Goal: Communication & Community: Answer question/provide support

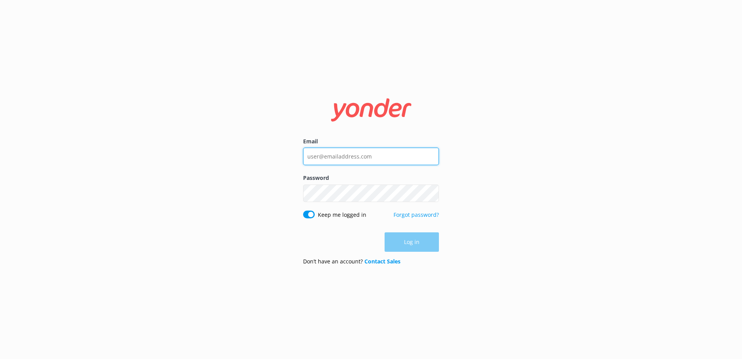
type input "[EMAIL_ADDRESS][DOMAIN_NAME]"
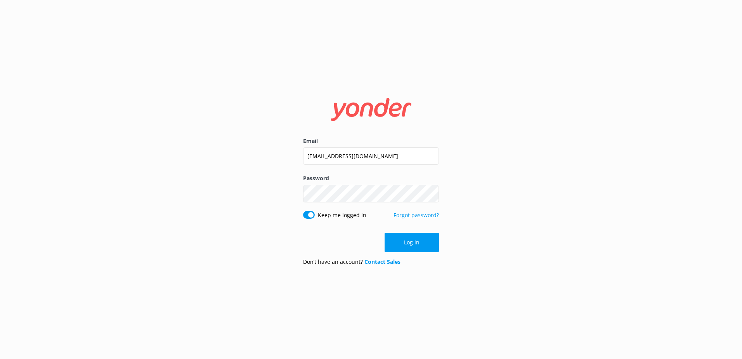
click at [409, 246] on div "Log in" at bounding box center [371, 241] width 136 height 19
click at [409, 246] on button "Log in" at bounding box center [412, 241] width 54 height 19
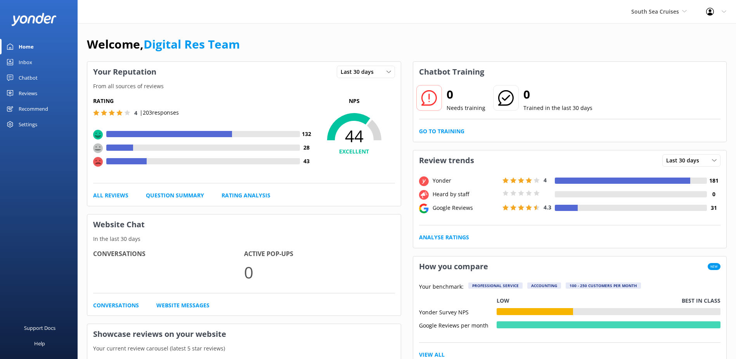
click at [34, 90] on div "Reviews" at bounding box center [28, 93] width 19 height 16
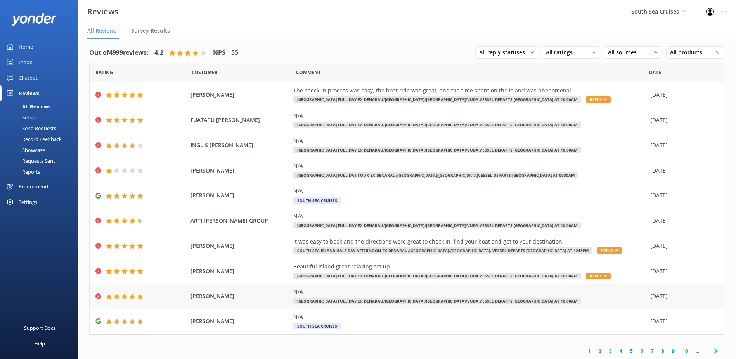
scroll to position [5, 0]
click at [595, 351] on link "2" at bounding box center [600, 349] width 10 height 7
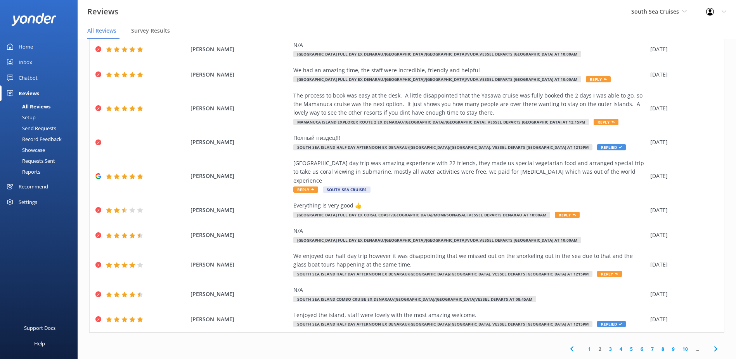
scroll to position [16, 0]
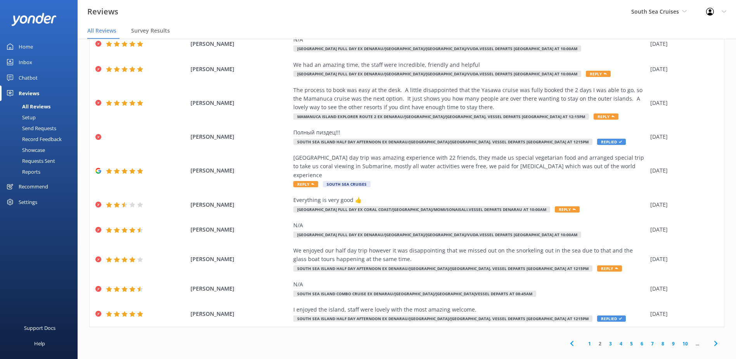
click at [606, 340] on link "3" at bounding box center [610, 343] width 10 height 7
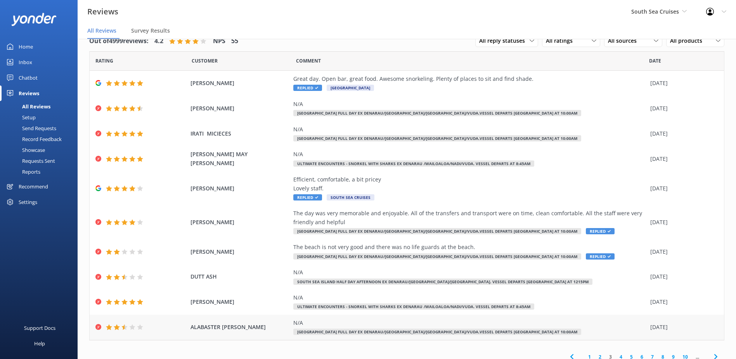
scroll to position [22, 0]
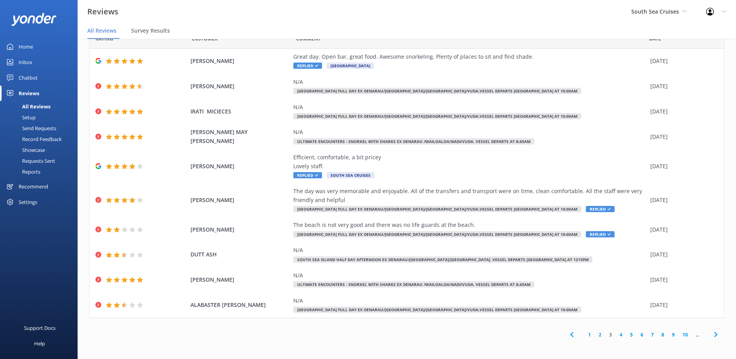
click at [616, 335] on link "4" at bounding box center [621, 334] width 10 height 7
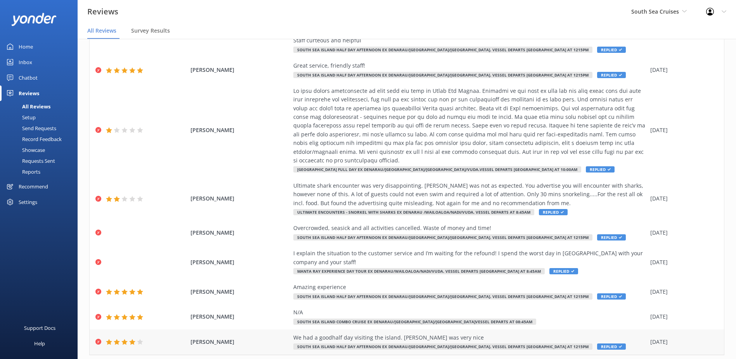
scroll to position [126, 0]
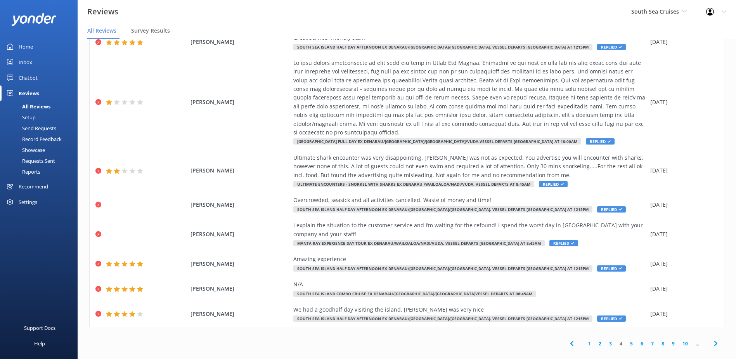
click at [616, 340] on link "4" at bounding box center [621, 343] width 10 height 7
click at [626, 340] on link "5" at bounding box center [631, 343] width 10 height 7
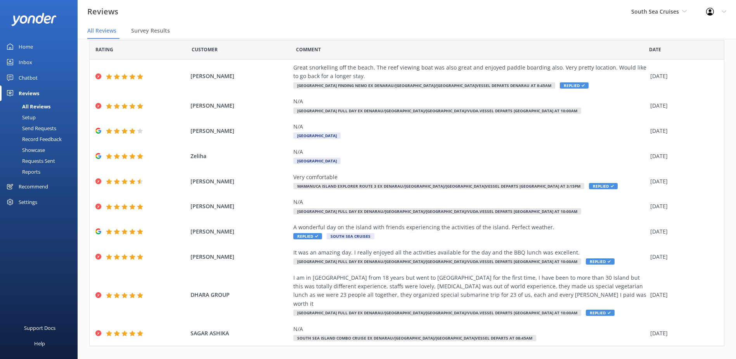
scroll to position [31, 0]
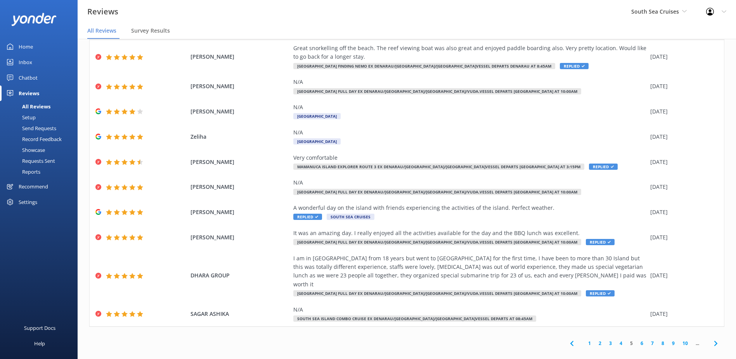
click at [637, 339] on link "6" at bounding box center [642, 342] width 10 height 7
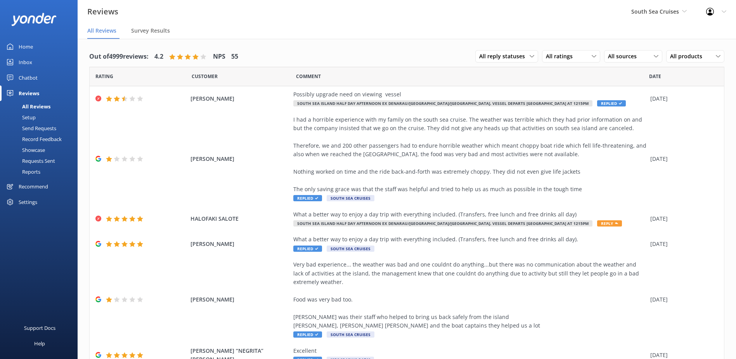
click at [653, 80] on span "Date" at bounding box center [655, 76] width 12 height 7
click at [653, 78] on span "Date" at bounding box center [655, 76] width 12 height 7
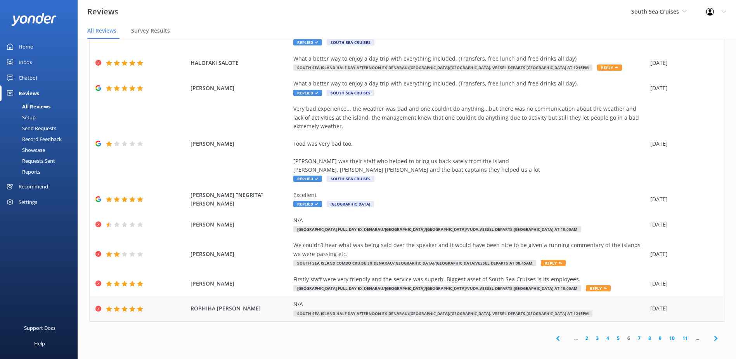
scroll to position [16, 0]
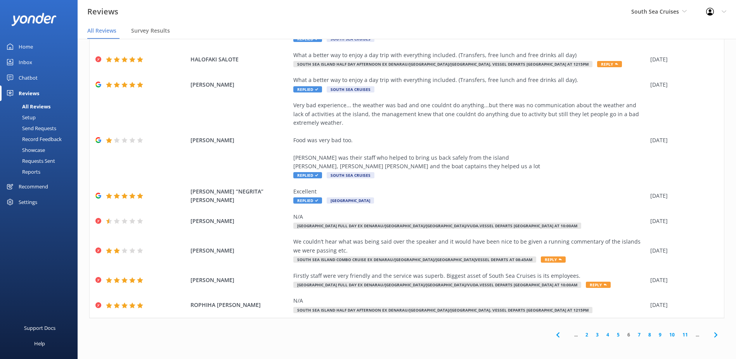
click at [634, 335] on link "7" at bounding box center [639, 334] width 10 height 7
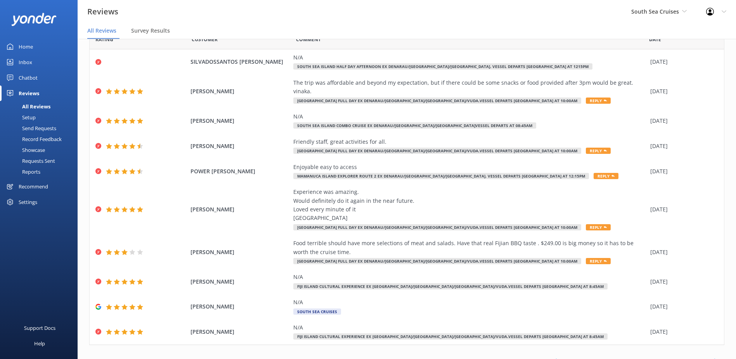
scroll to position [39, 0]
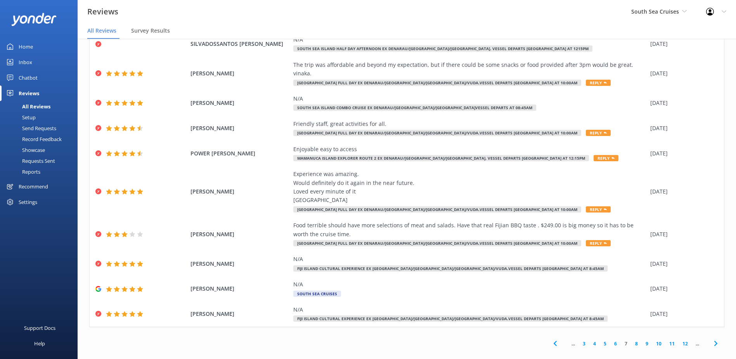
click at [653, 340] on link "10" at bounding box center [658, 343] width 13 height 7
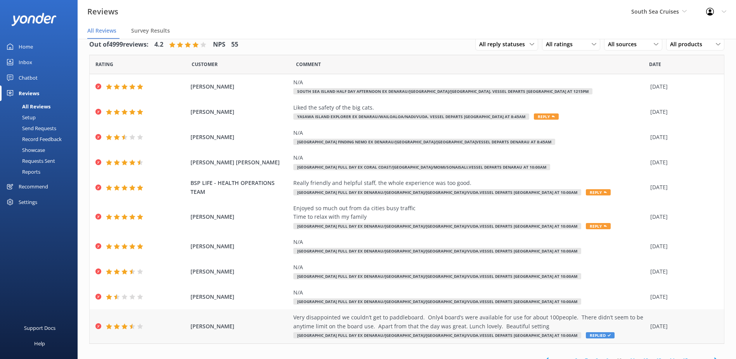
scroll to position [22, 0]
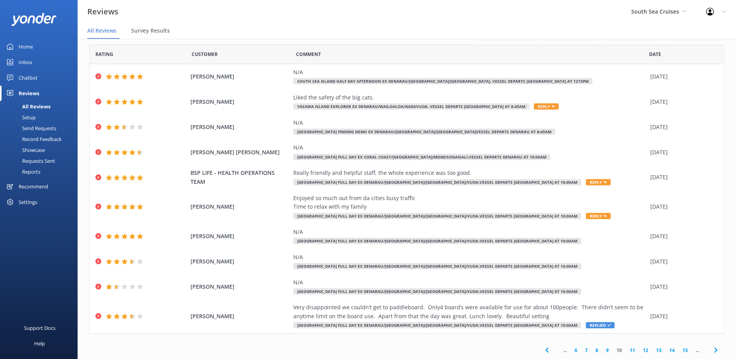
click at [628, 348] on link "11" at bounding box center [632, 349] width 13 height 7
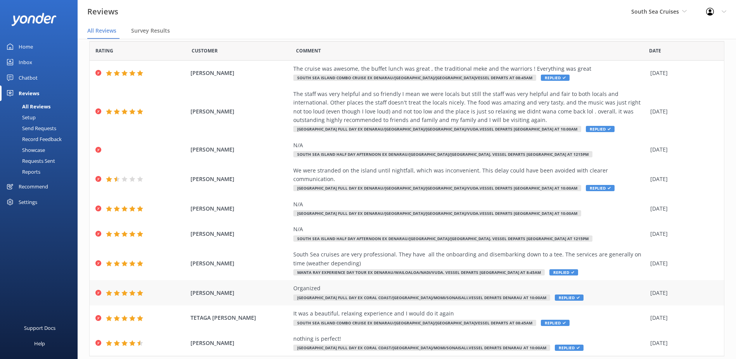
scroll to position [39, 0]
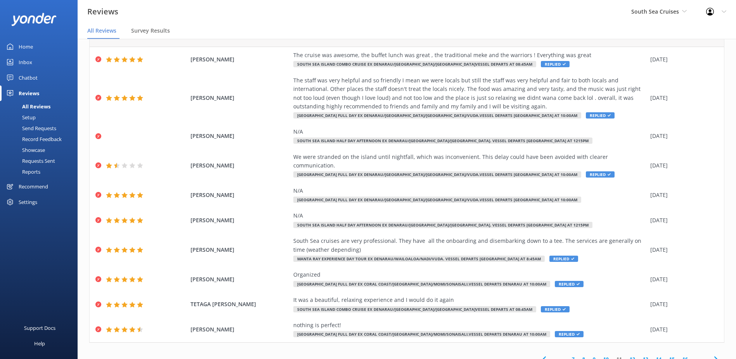
click at [641, 355] on link "13" at bounding box center [645, 358] width 13 height 7
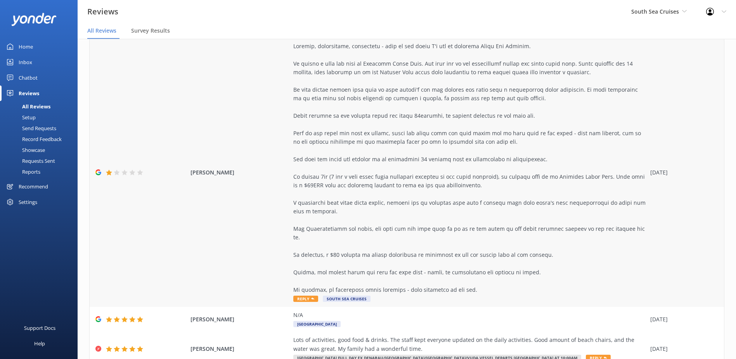
scroll to position [248, 0]
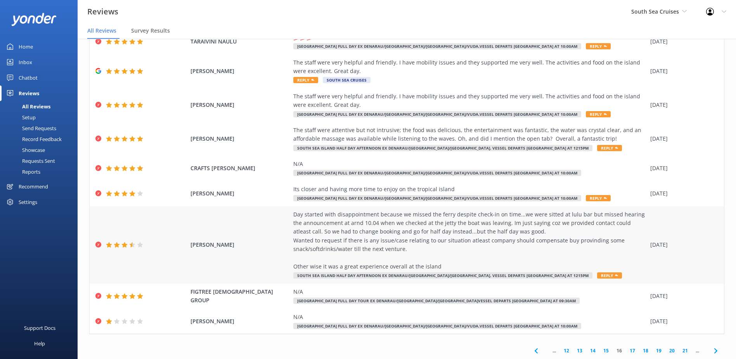
scroll to position [83, 0]
click at [603, 350] on link "15" at bounding box center [606, 349] width 13 height 7
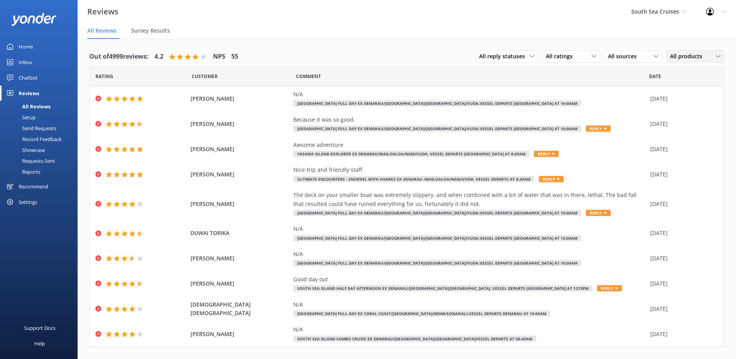
click at [716, 56] on icon at bounding box center [718, 56] width 5 height 5
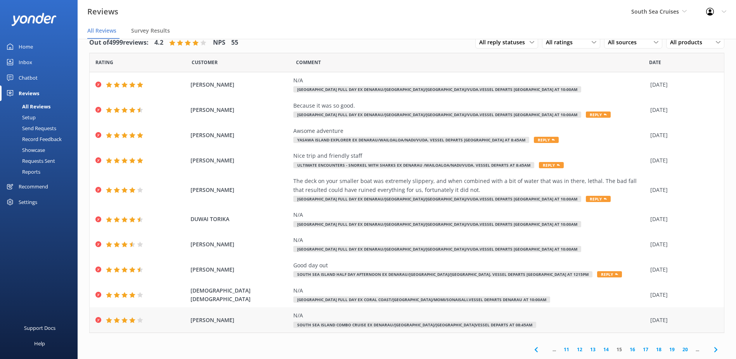
scroll to position [16, 0]
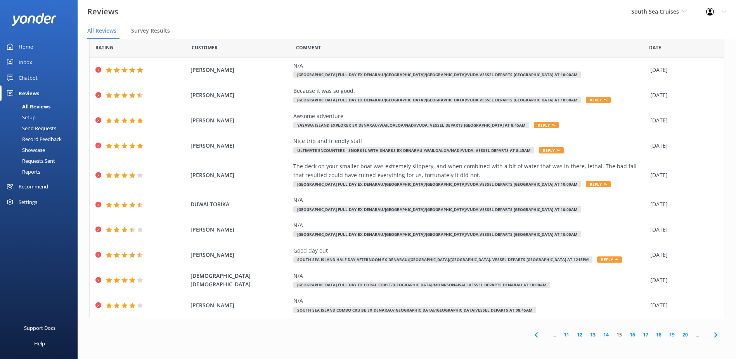
click at [626, 335] on link "16" at bounding box center [632, 334] width 13 height 7
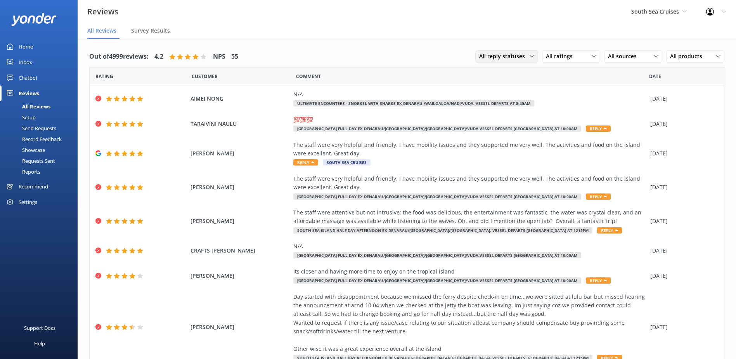
click at [529, 57] on div "All reply statuses" at bounding box center [506, 56] width 59 height 9
click at [707, 75] on div "Date" at bounding box center [686, 76] width 75 height 19
click at [713, 60] on div "All products" at bounding box center [695, 56] width 54 height 9
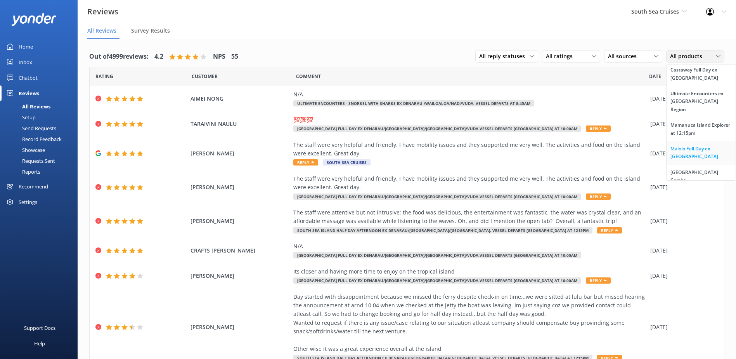
scroll to position [351, 0]
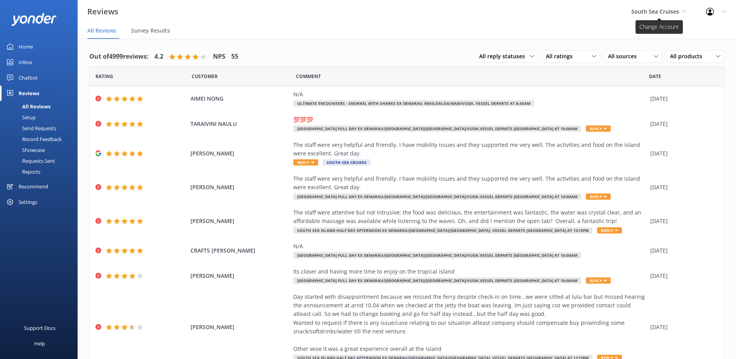
click at [686, 13] on icon at bounding box center [684, 11] width 5 height 5
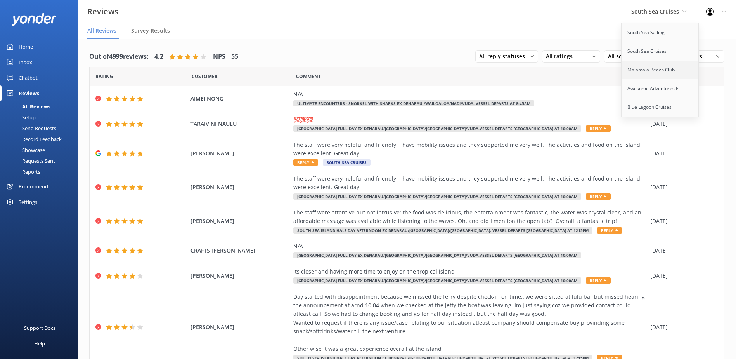
click at [665, 69] on link "Malamala Beach Club" at bounding box center [661, 70] width 78 height 19
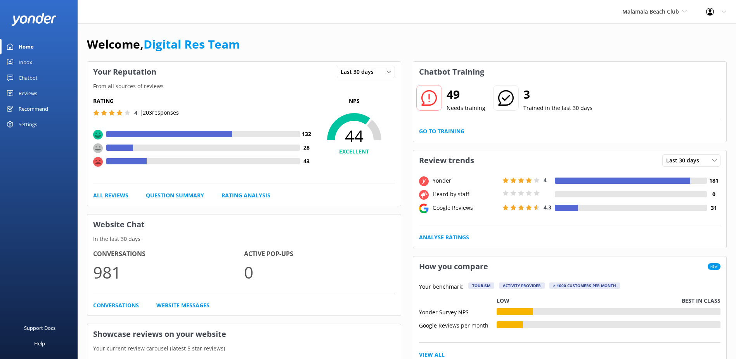
click at [38, 92] on link "Reviews" at bounding box center [39, 93] width 78 height 16
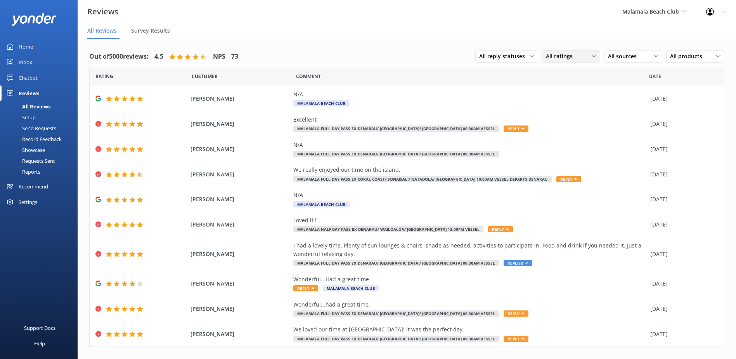
click at [592, 56] on use at bounding box center [594, 56] width 4 height 2
click at [573, 120] on div "Detractors" at bounding box center [571, 120] width 36 height 8
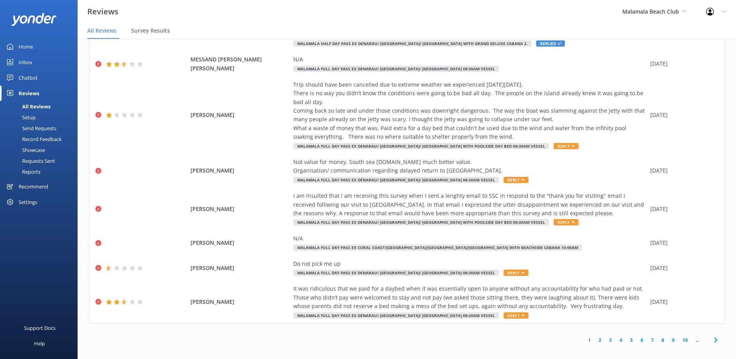
scroll to position [16, 0]
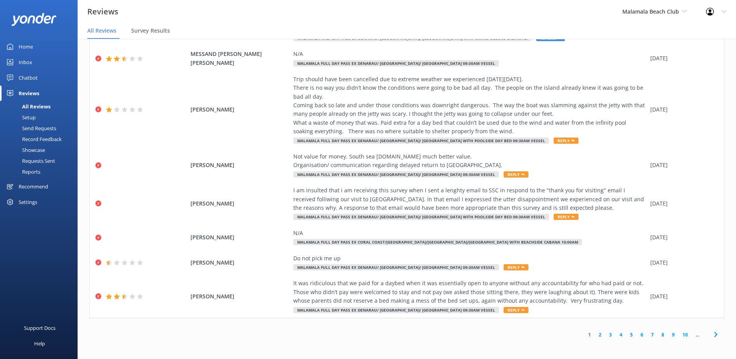
click at [595, 335] on link "2" at bounding box center [600, 334] width 10 height 7
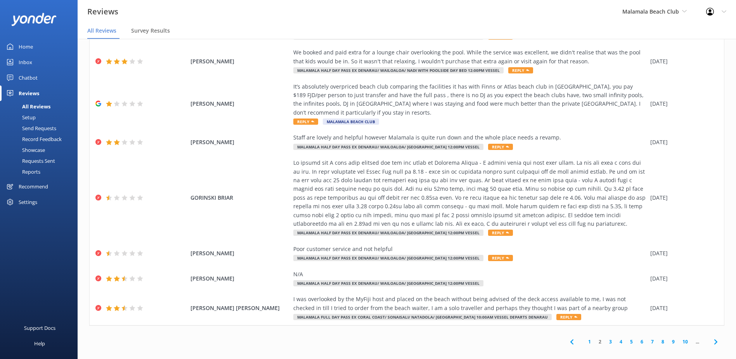
scroll to position [109, 0]
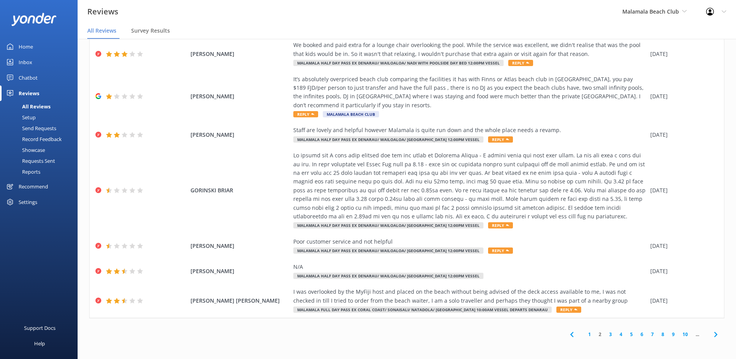
click at [605, 334] on link "3" at bounding box center [610, 333] width 10 height 7
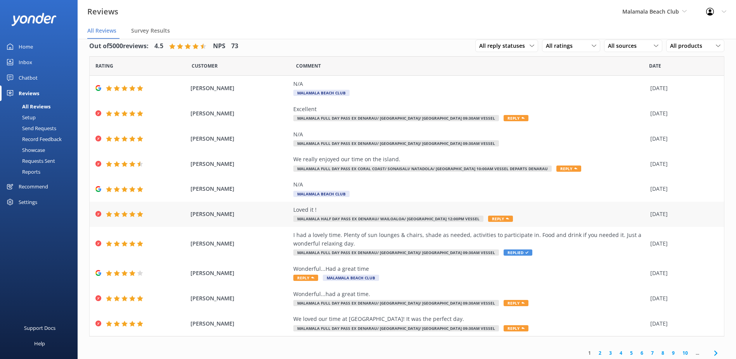
scroll to position [13, 0]
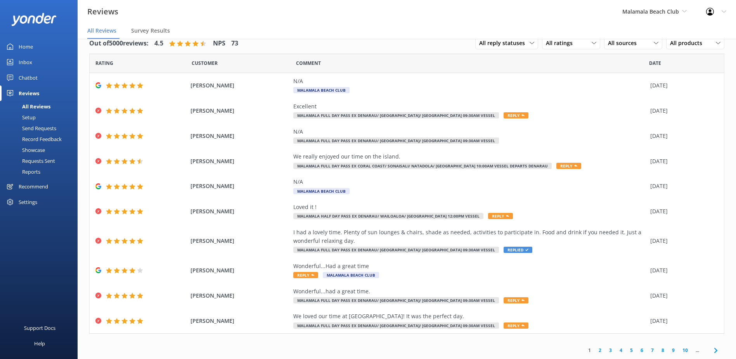
click at [616, 351] on link "4" at bounding box center [621, 349] width 10 height 7
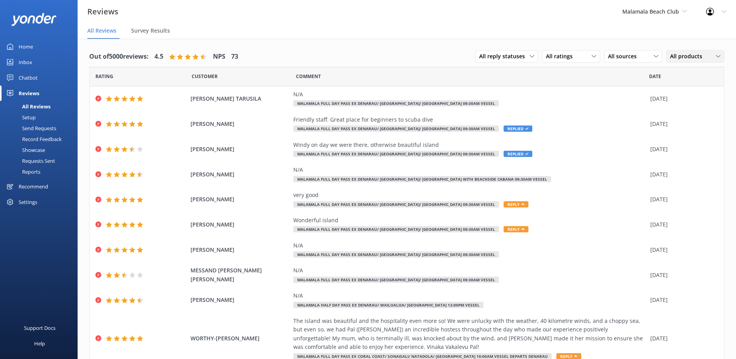
click at [716, 58] on icon at bounding box center [718, 56] width 5 height 5
click at [704, 93] on div "Malamala Full Day ex [GEOGRAPHIC_DATA]" at bounding box center [701, 92] width 61 height 16
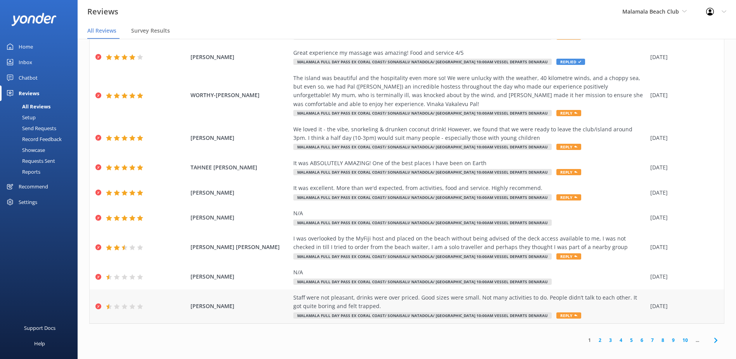
scroll to position [16, 0]
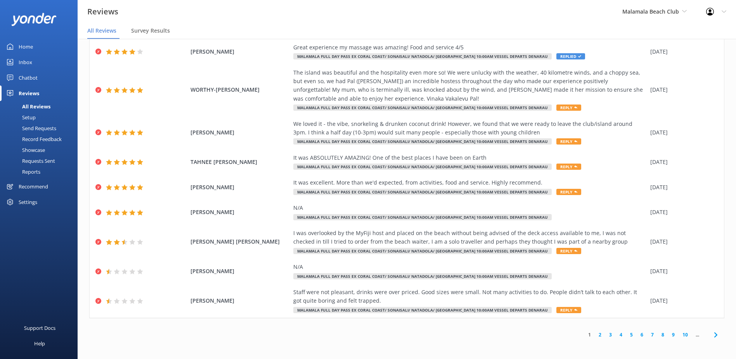
click at [616, 336] on link "4" at bounding box center [621, 334] width 10 height 7
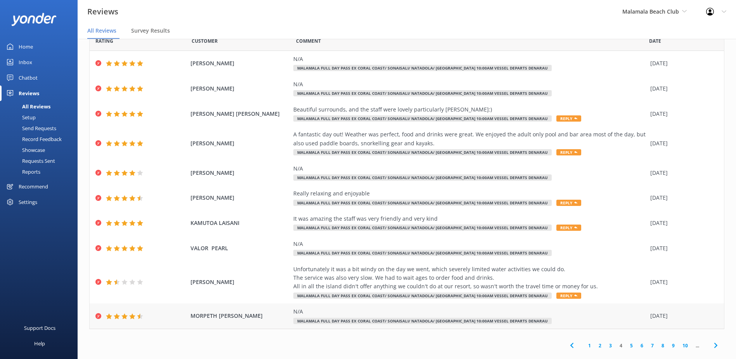
scroll to position [31, 0]
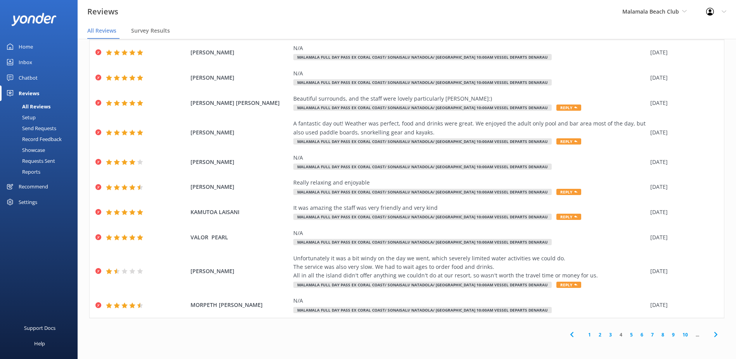
click at [626, 333] on link "5" at bounding box center [631, 334] width 10 height 7
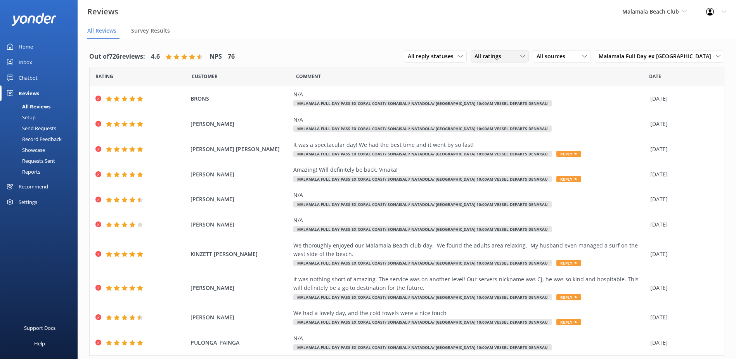
click at [522, 57] on icon at bounding box center [522, 56] width 5 height 5
click at [508, 72] on link "All ratings" at bounding box center [505, 72] width 69 height 16
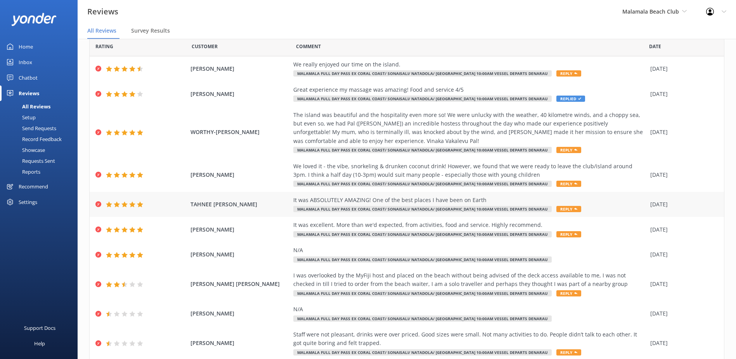
scroll to position [57, 0]
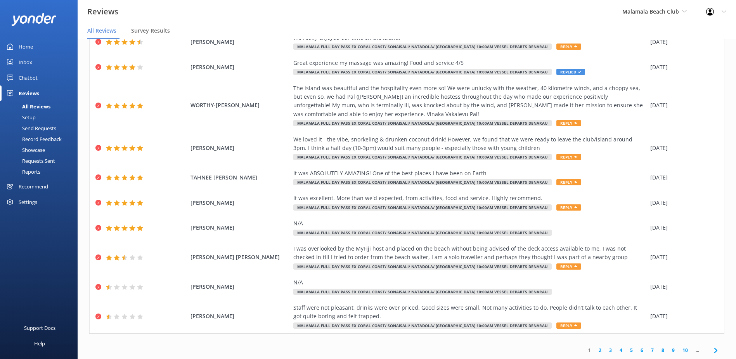
click at [605, 349] on link "3" at bounding box center [610, 349] width 10 height 7
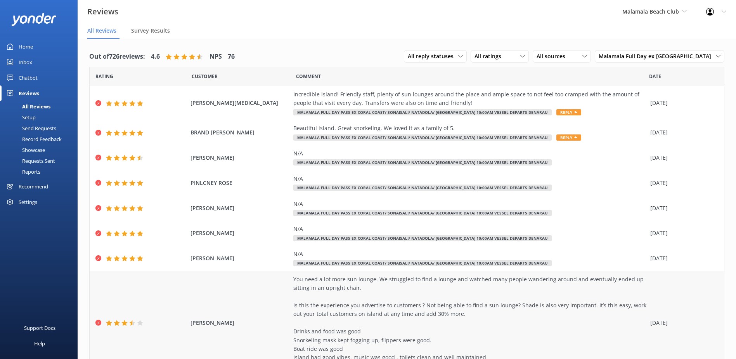
scroll to position [126, 0]
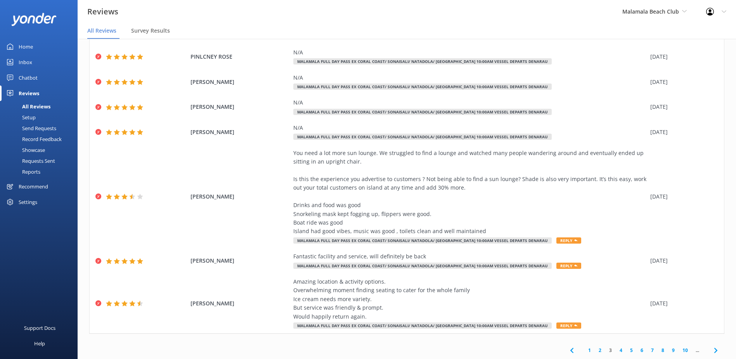
click at [595, 349] on link "2" at bounding box center [600, 349] width 10 height 7
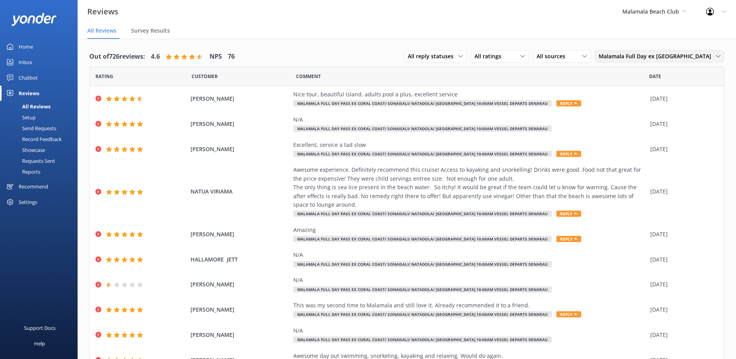
click at [715, 57] on div "Malamala Full Day ex [GEOGRAPHIC_DATA]" at bounding box center [660, 56] width 126 height 9
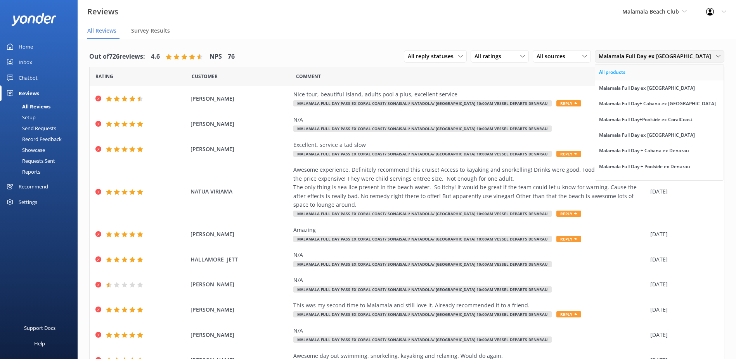
click at [621, 72] on div "All products" at bounding box center [612, 72] width 26 height 8
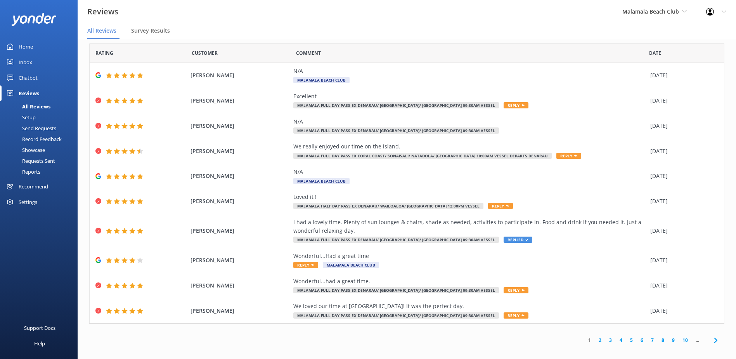
scroll to position [16, 0]
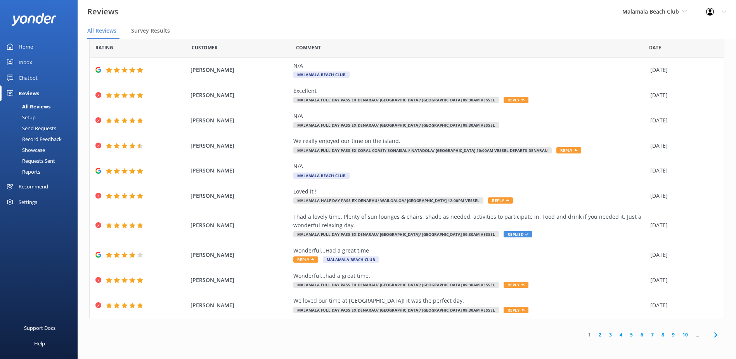
click at [605, 335] on link "3" at bounding box center [610, 334] width 10 height 7
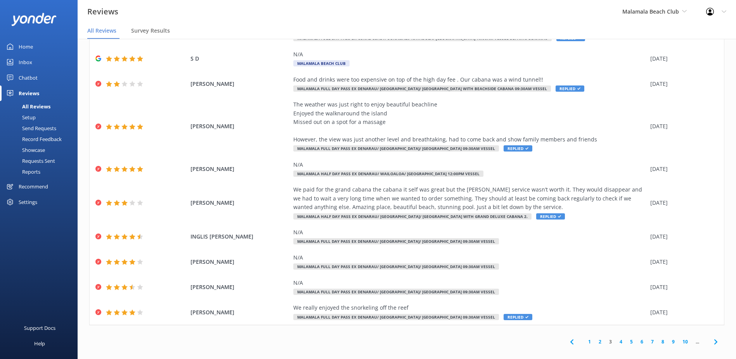
scroll to position [57, 0]
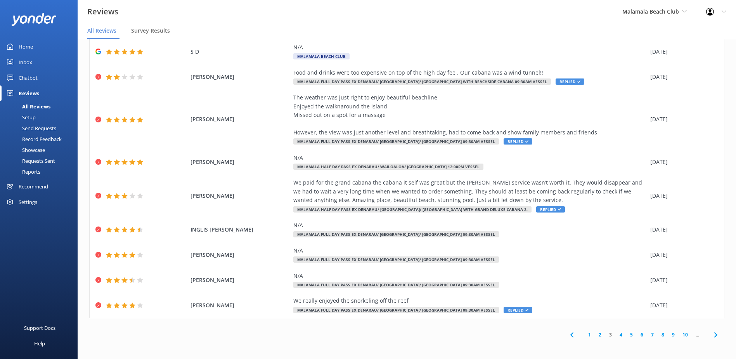
click at [616, 336] on link "4" at bounding box center [621, 334] width 10 height 7
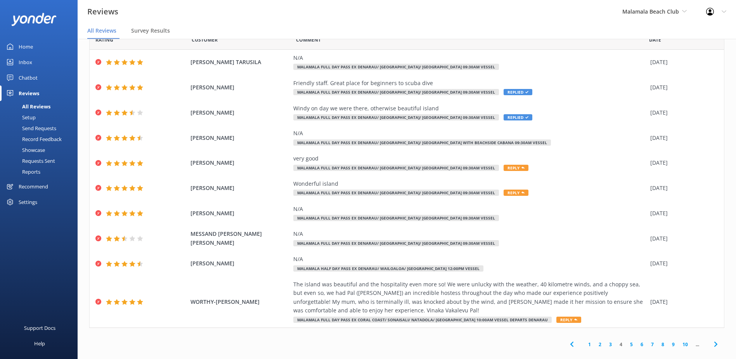
scroll to position [31, 0]
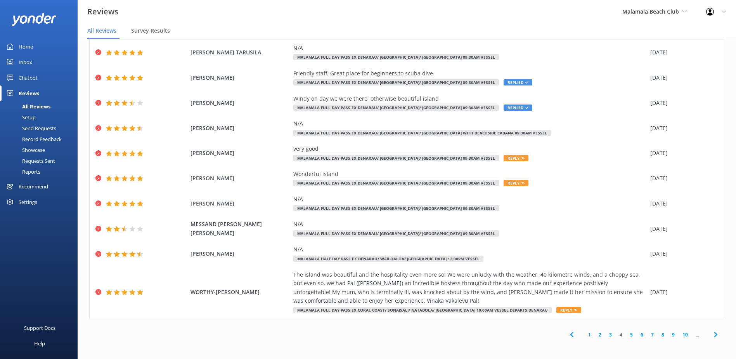
click at [637, 334] on link "6" at bounding box center [642, 334] width 10 height 7
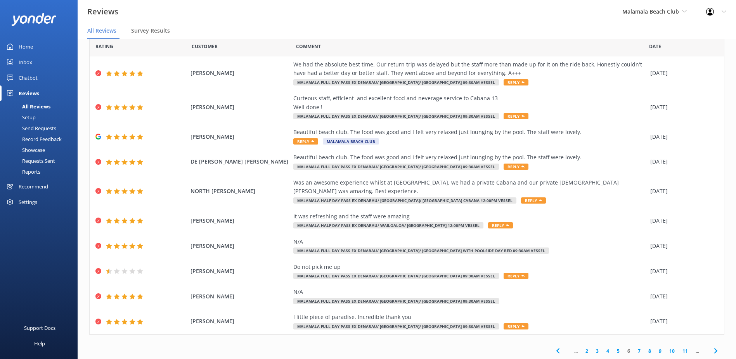
scroll to position [22, 0]
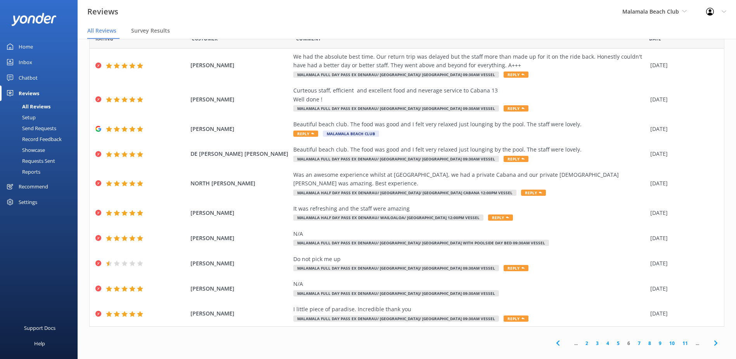
click at [634, 339] on link "7" at bounding box center [639, 342] width 10 height 7
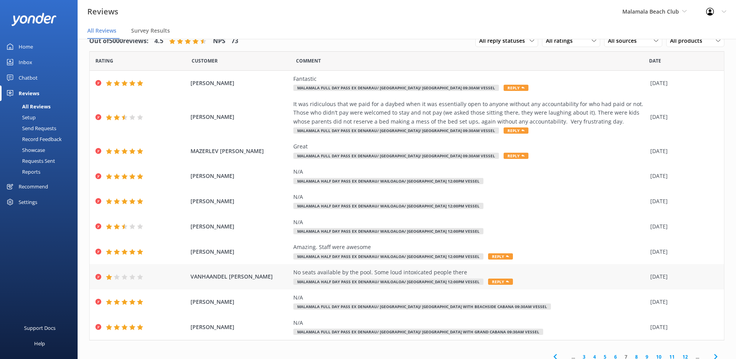
scroll to position [22, 0]
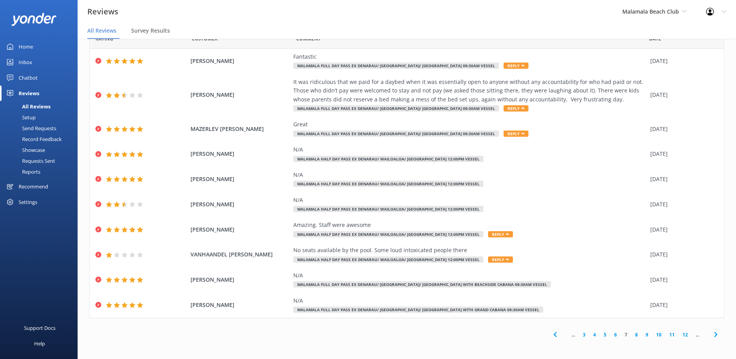
click at [642, 334] on link "9" at bounding box center [647, 334] width 10 height 7
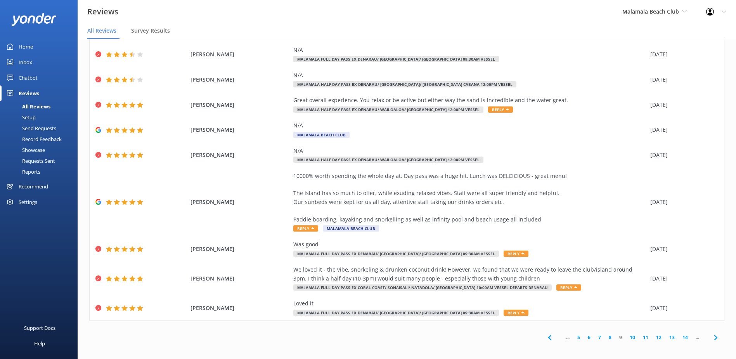
scroll to position [57, 0]
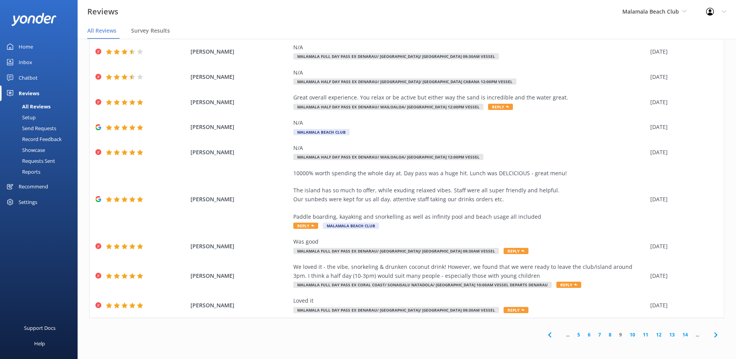
click at [655, 333] on link "12" at bounding box center [658, 334] width 13 height 7
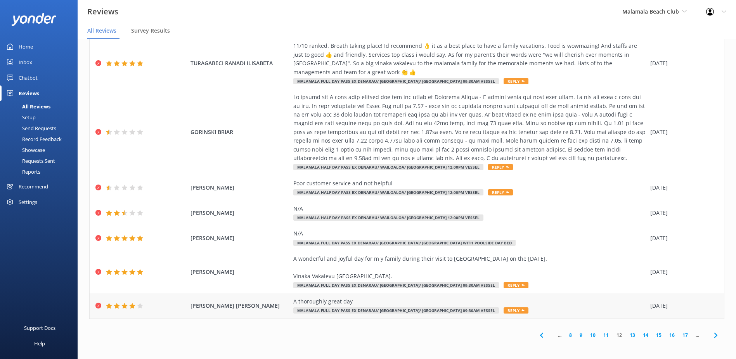
scroll to position [109, 0]
click at [641, 335] on link "14" at bounding box center [645, 333] width 13 height 7
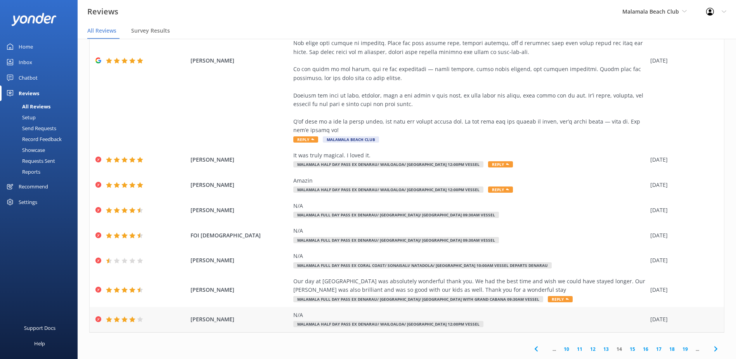
scroll to position [152, 0]
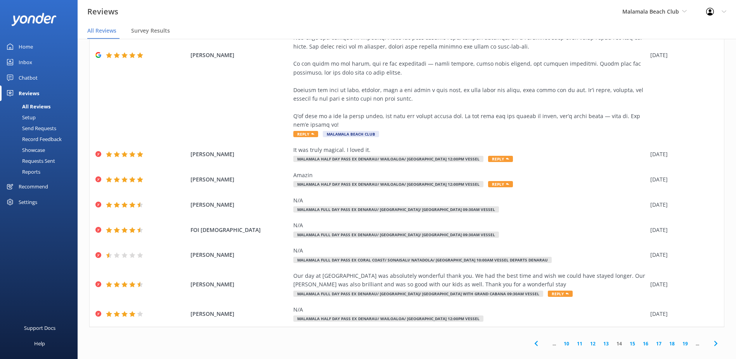
click at [655, 340] on link "17" at bounding box center [658, 343] width 13 height 7
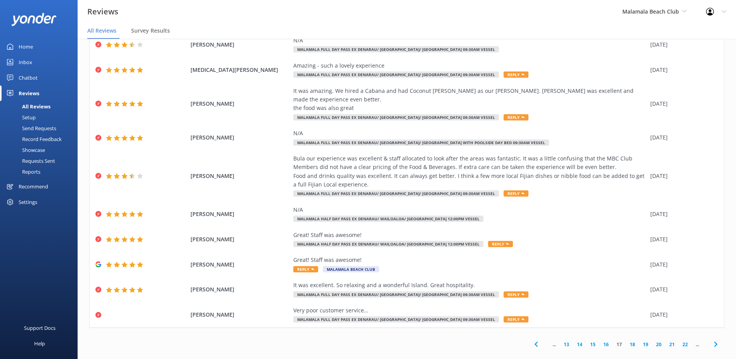
scroll to position [39, 0]
click at [652, 340] on link "20" at bounding box center [658, 343] width 13 height 7
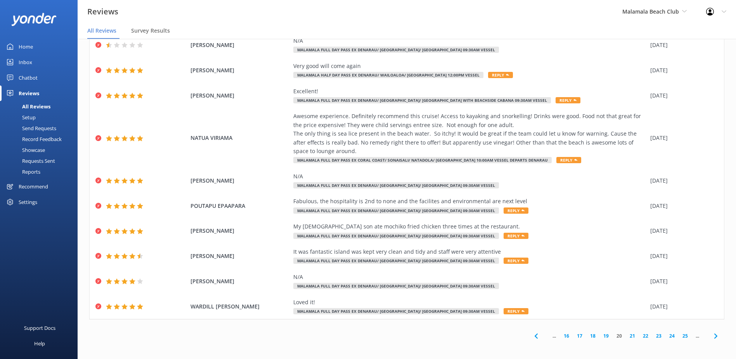
scroll to position [39, 0]
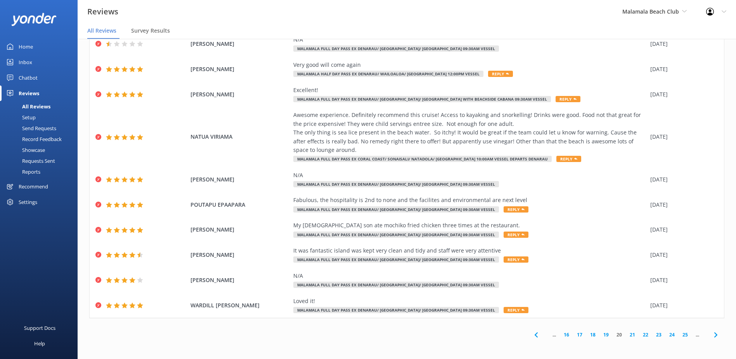
click at [600, 334] on link "19" at bounding box center [606, 334] width 13 height 7
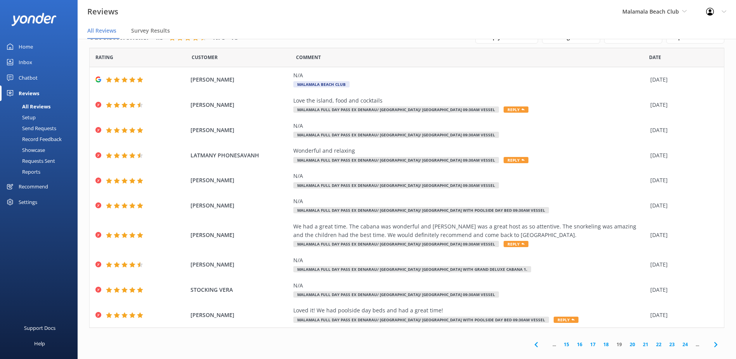
scroll to position [16, 0]
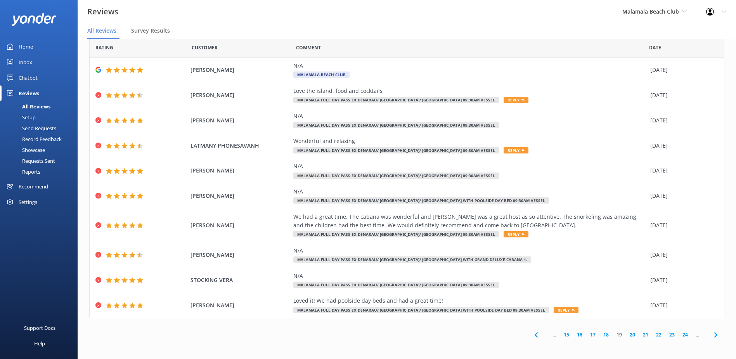
click at [601, 333] on link "18" at bounding box center [606, 334] width 13 height 7
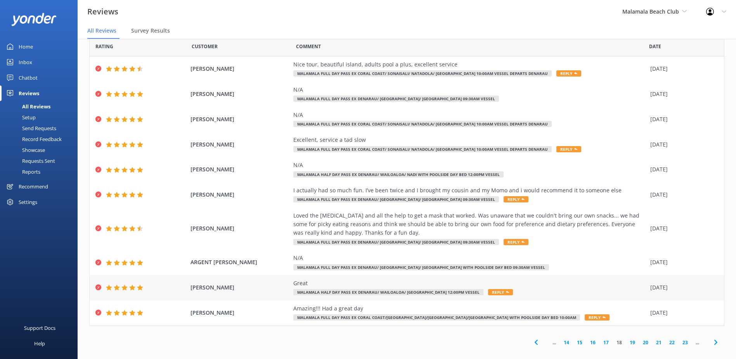
scroll to position [22, 0]
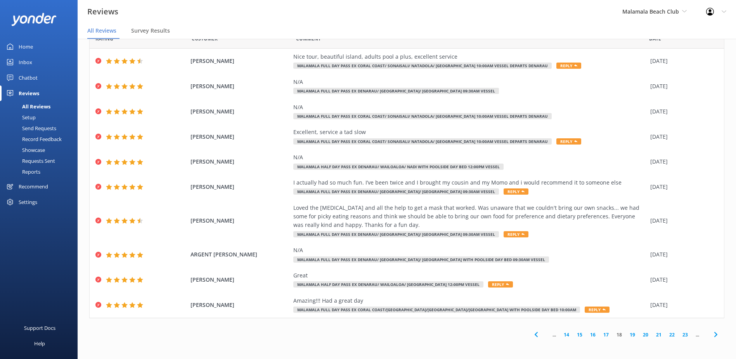
click at [601, 335] on link "17" at bounding box center [606, 334] width 13 height 7
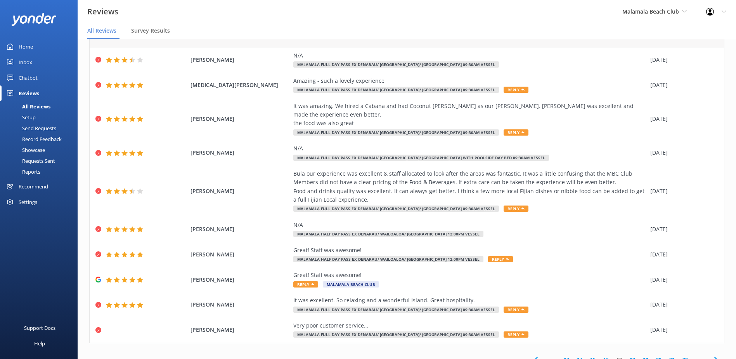
scroll to position [39, 0]
click at [600, 355] on link "16" at bounding box center [606, 358] width 13 height 7
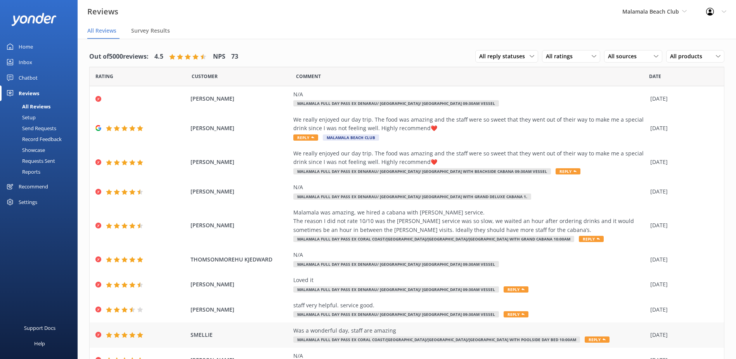
scroll to position [39, 0]
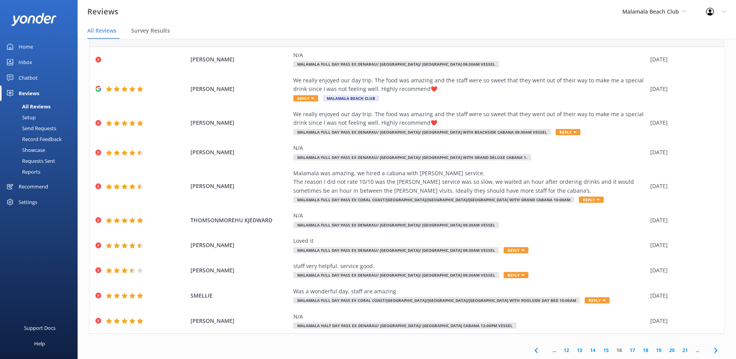
click at [600, 349] on link "15" at bounding box center [606, 349] width 13 height 7
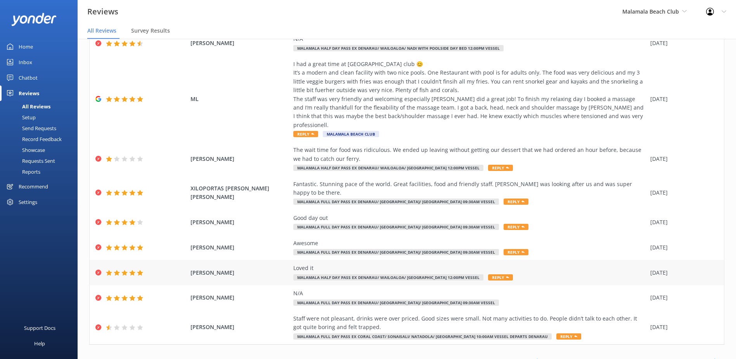
scroll to position [92, 0]
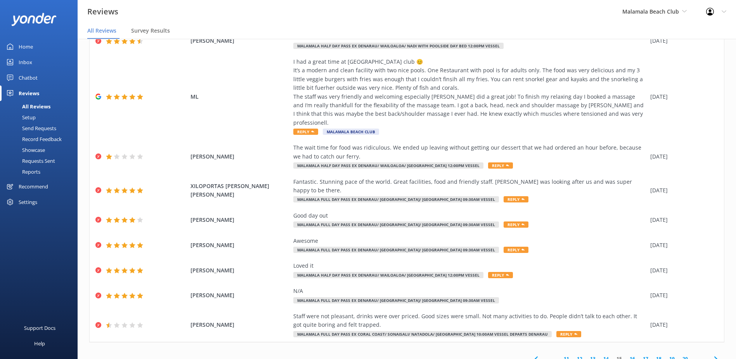
click at [601, 355] on link "14" at bounding box center [606, 358] width 13 height 7
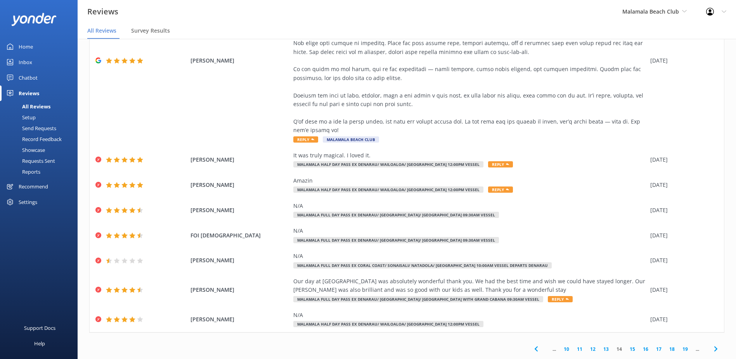
scroll to position [16, 0]
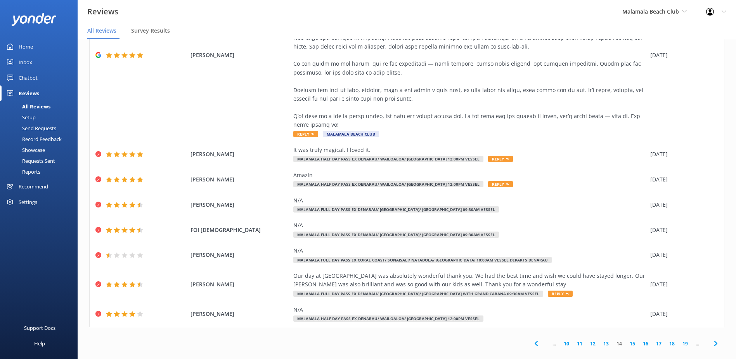
click at [601, 340] on link "13" at bounding box center [606, 343] width 13 height 7
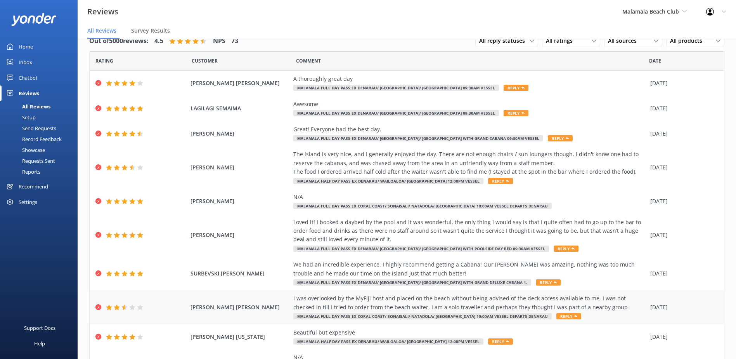
click at [556, 315] on span "Reply" at bounding box center [568, 316] width 25 height 6
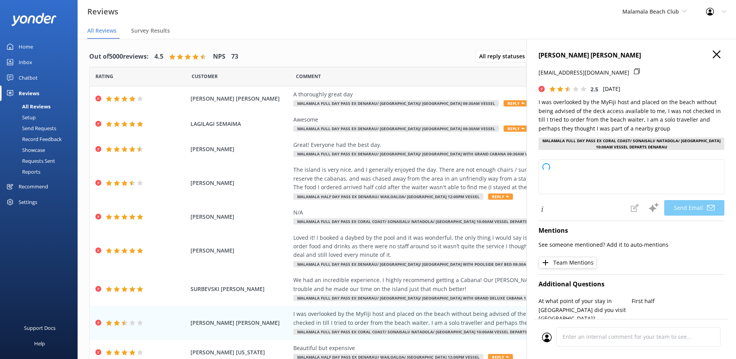
click at [713, 55] on use at bounding box center [717, 54] width 8 height 8
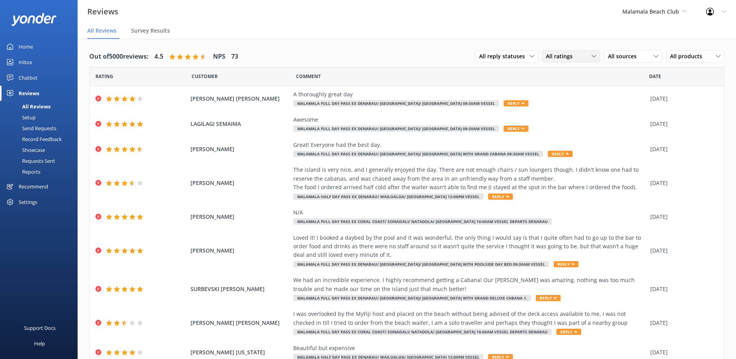
click at [591, 59] on div "All ratings" at bounding box center [571, 56] width 54 height 9
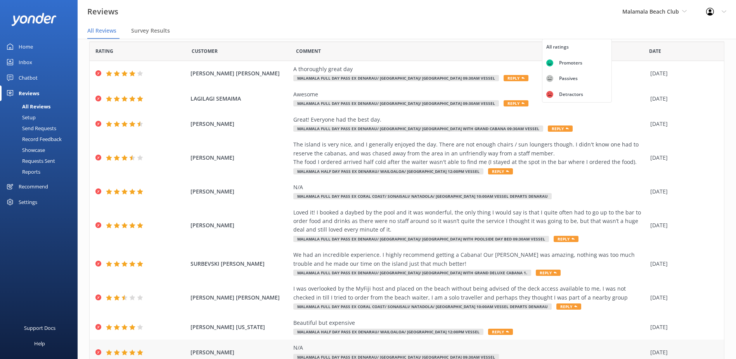
scroll to position [39, 0]
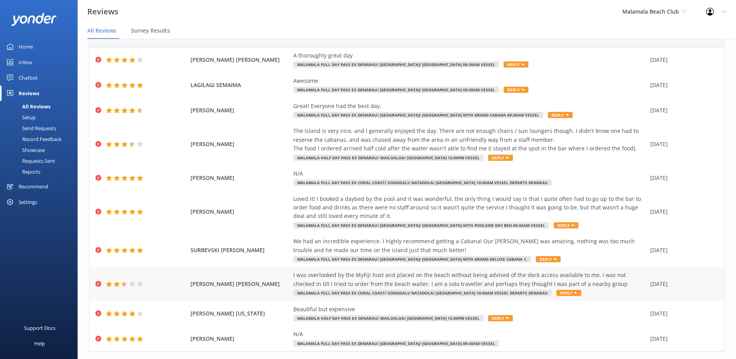
click at [556, 291] on span "Reply" at bounding box center [568, 292] width 25 height 6
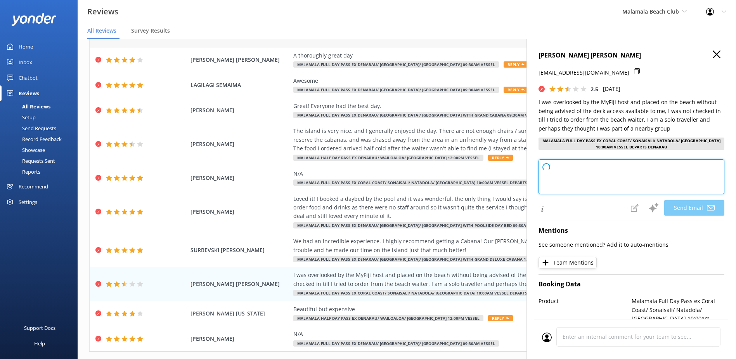
click at [579, 172] on textarea at bounding box center [632, 176] width 186 height 35
paste textarea
click at [593, 173] on textarea at bounding box center [632, 176] width 186 height 35
click at [584, 171] on textarea at bounding box center [632, 176] width 186 height 35
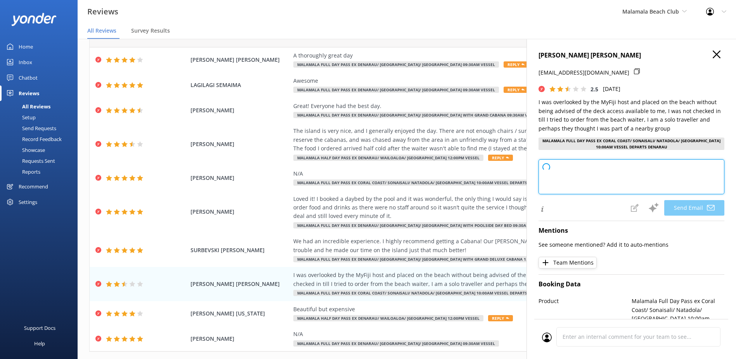
click at [584, 171] on textarea at bounding box center [632, 176] width 186 height 35
click at [572, 167] on textarea at bounding box center [632, 176] width 186 height 35
click at [557, 165] on textarea at bounding box center [632, 176] width 186 height 35
paste textarea
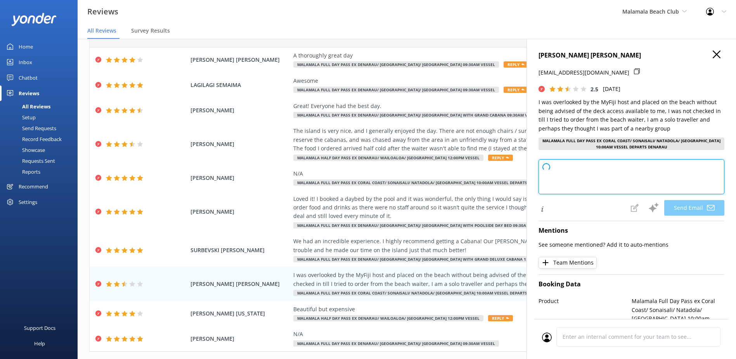
click at [584, 171] on textarea at bounding box center [632, 176] width 186 height 35
click at [566, 182] on textarea at bounding box center [632, 176] width 186 height 35
click at [566, 178] on textarea at bounding box center [632, 176] width 186 height 35
click at [566, 175] on textarea at bounding box center [632, 176] width 186 height 35
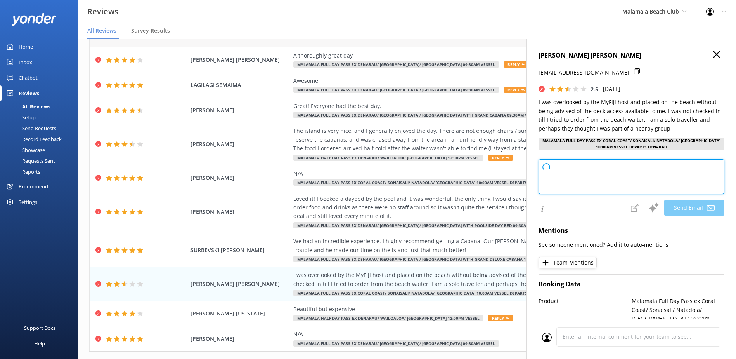
click at [566, 175] on textarea at bounding box center [632, 176] width 186 height 35
click at [569, 167] on textarea at bounding box center [632, 176] width 186 height 35
click at [558, 167] on textarea at bounding box center [632, 176] width 186 height 35
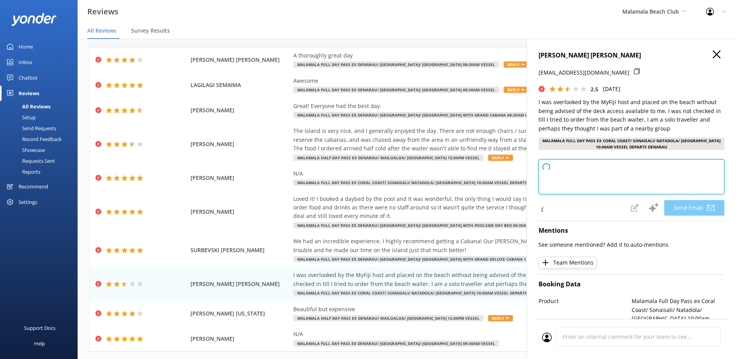
click at [561, 166] on textarea at bounding box center [632, 176] width 186 height 35
paste textarea
click at [560, 167] on textarea at bounding box center [632, 176] width 186 height 35
click at [560, 168] on textarea at bounding box center [632, 176] width 186 height 35
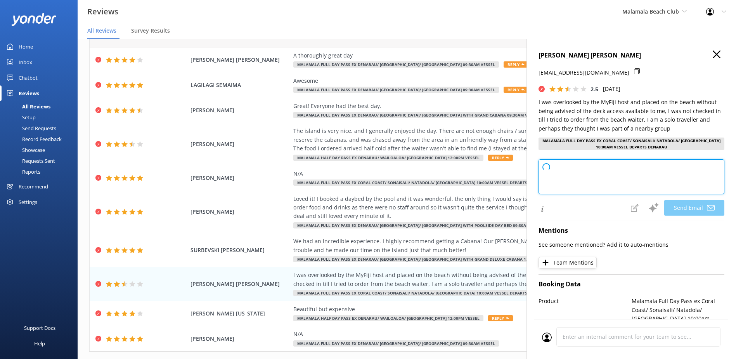
click at [560, 168] on textarea at bounding box center [632, 176] width 186 height 35
click at [556, 179] on textarea at bounding box center [632, 176] width 186 height 35
click at [552, 166] on textarea at bounding box center [632, 176] width 186 height 35
click at [631, 187] on textarea at bounding box center [632, 176] width 186 height 35
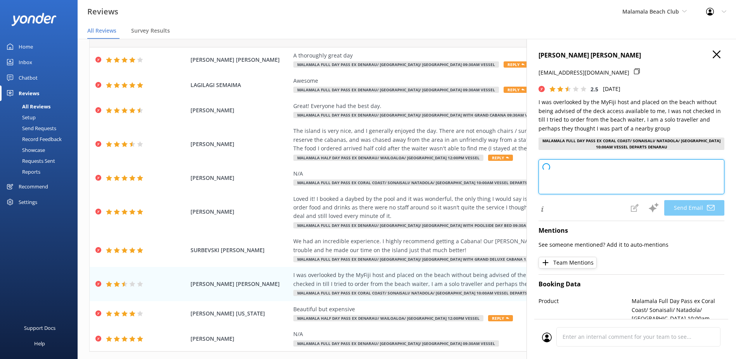
click at [631, 187] on textarea at bounding box center [632, 176] width 186 height 35
click at [571, 175] on textarea at bounding box center [632, 176] width 186 height 35
click at [569, 175] on textarea at bounding box center [632, 176] width 186 height 35
click at [546, 171] on span at bounding box center [547, 167] width 8 height 8
click at [548, 168] on span at bounding box center [547, 167] width 8 height 8
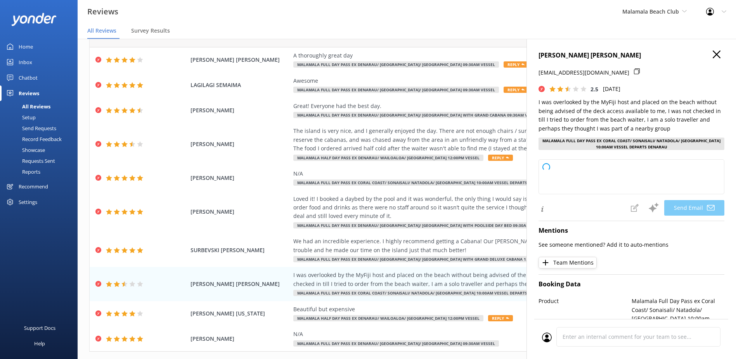
click at [551, 163] on span "Loading.." at bounding box center [547, 167] width 12 height 12
click at [551, 164] on span "Loading.." at bounding box center [547, 167] width 12 height 12
click at [551, 168] on span "Loading.." at bounding box center [547, 167] width 12 height 12
click at [542, 165] on span "Loading.." at bounding box center [547, 167] width 12 height 12
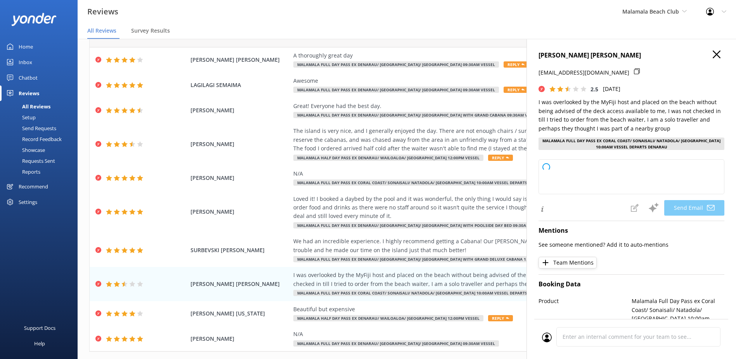
click at [713, 56] on use at bounding box center [717, 54] width 8 height 8
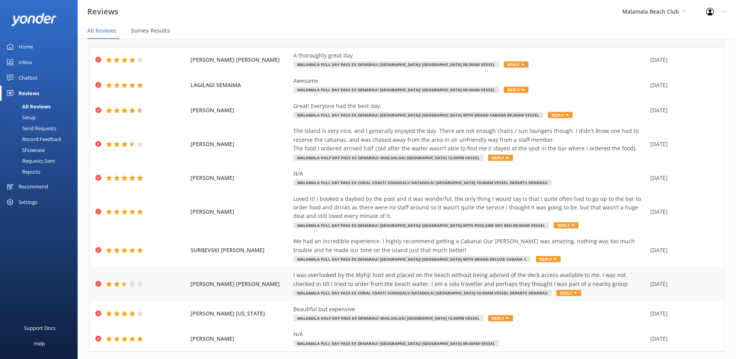
click at [556, 292] on span "Reply" at bounding box center [568, 292] width 25 height 6
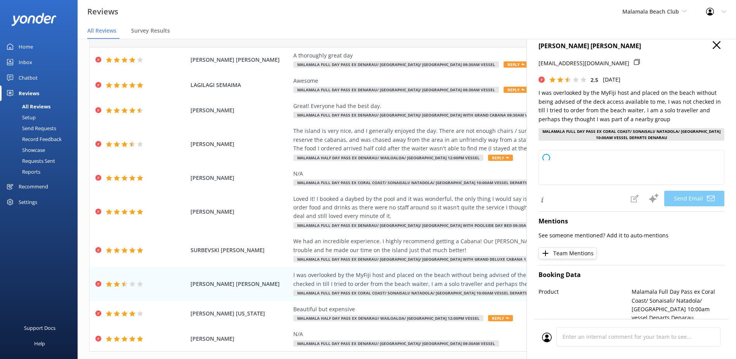
scroll to position [0, 0]
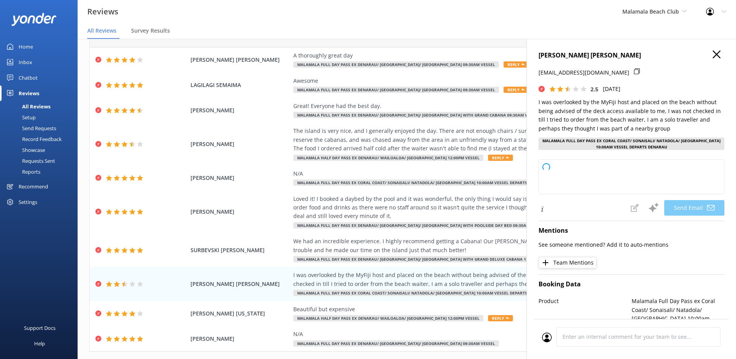
click at [682, 212] on div "Send Email" at bounding box center [675, 207] width 98 height 17
click at [571, 177] on textarea at bounding box center [632, 176] width 186 height 35
paste textarea
drag, startPoint x: 555, startPoint y: 172, endPoint x: 546, endPoint y: 169, distance: 8.8
click at [546, 169] on div "Loading.." at bounding box center [632, 178] width 186 height 38
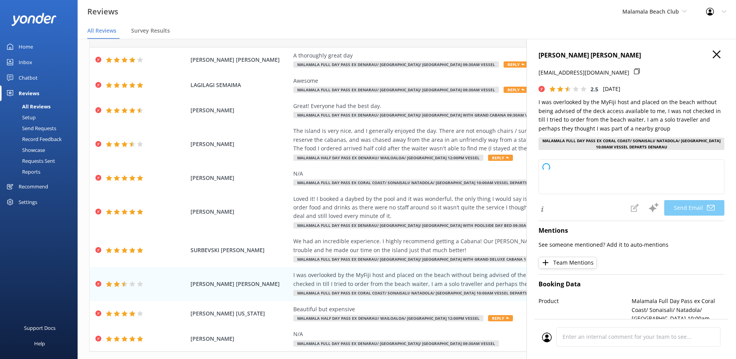
click at [546, 169] on span at bounding box center [547, 167] width 8 height 8
click at [546, 169] on span at bounding box center [546, 166] width 9 height 9
click at [546, 169] on span at bounding box center [547, 167] width 8 height 8
click at [546, 169] on span at bounding box center [546, 166] width 9 height 9
click at [546, 169] on span at bounding box center [547, 167] width 8 height 8
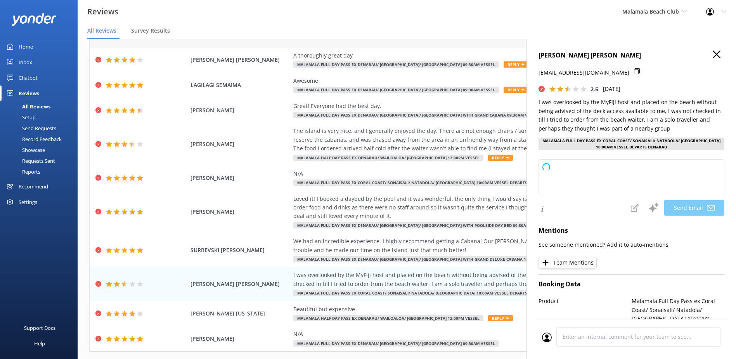
click at [546, 169] on span at bounding box center [547, 167] width 8 height 8
click at [560, 170] on textarea at bounding box center [632, 176] width 186 height 35
click at [555, 169] on textarea at bounding box center [632, 176] width 186 height 35
paste textarea
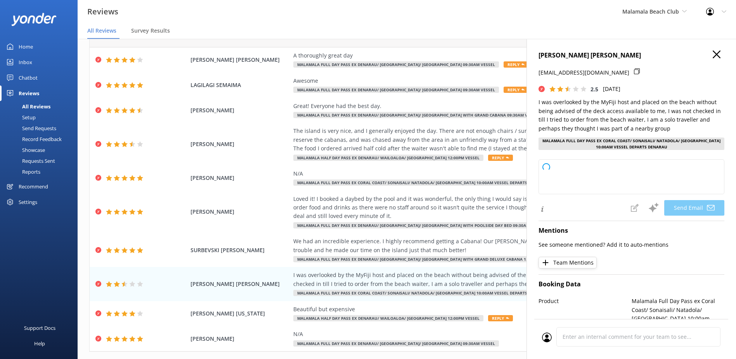
click at [550, 169] on span "Loading.." at bounding box center [547, 167] width 12 height 12
click at [551, 169] on span "Loading.." at bounding box center [547, 167] width 12 height 12
click at [551, 168] on span "Loading.." at bounding box center [547, 167] width 12 height 12
click at [631, 143] on div "Malamala Full Day Pass ex Coral Coast/ Sonaisali/ Natadola/ [GEOGRAPHIC_DATA] 1…" at bounding box center [632, 143] width 186 height 12
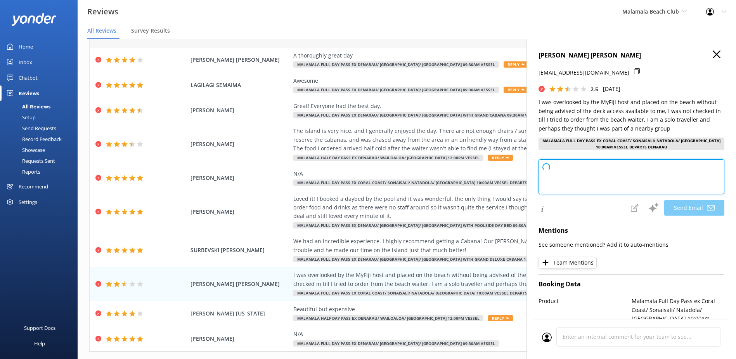
click at [558, 165] on textarea at bounding box center [632, 176] width 186 height 35
paste textarea
click at [634, 73] on icon at bounding box center [637, 71] width 6 height 6
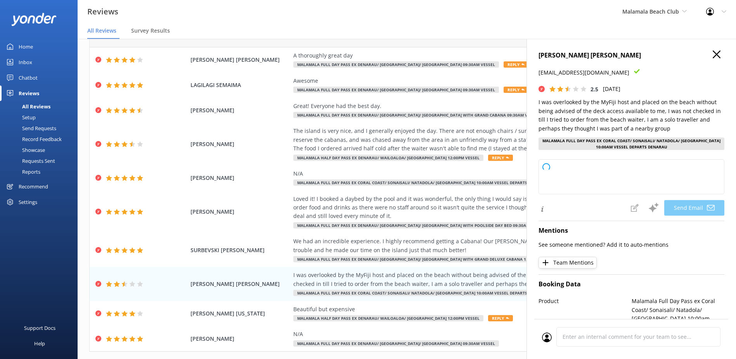
click at [548, 172] on span "Loading.." at bounding box center [547, 167] width 12 height 12
click at [634, 72] on icon at bounding box center [637, 71] width 6 height 6
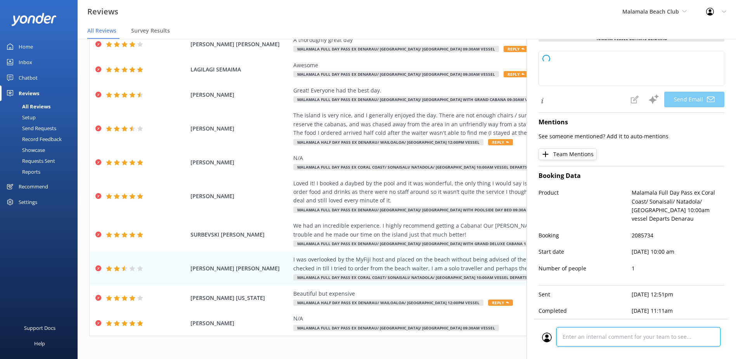
scroll to position [126, 0]
click at [585, 335] on div "Cancel Comment" at bounding box center [631, 339] width 194 height 40
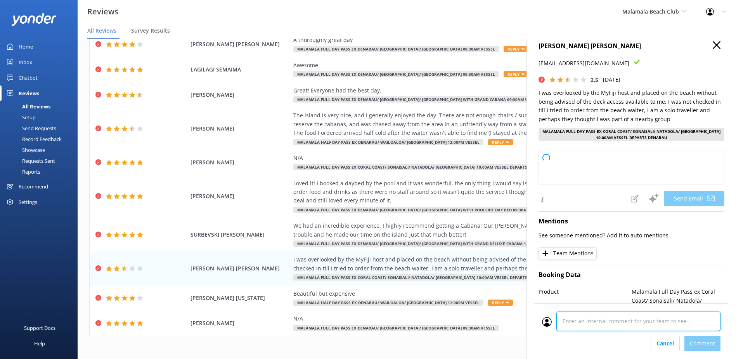
scroll to position [48, 0]
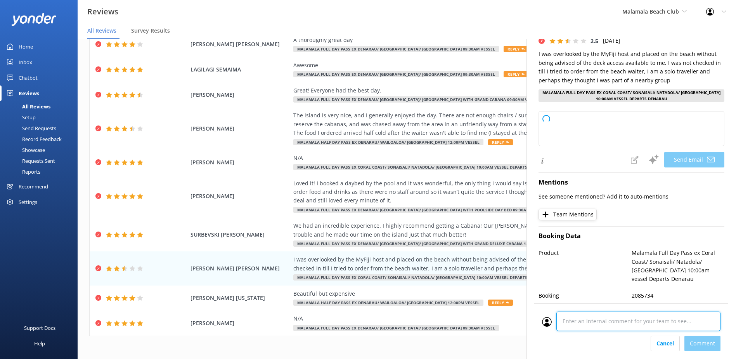
click at [656, 324] on textarea at bounding box center [638, 320] width 164 height 19
click at [654, 322] on textarea at bounding box center [638, 320] width 164 height 19
paste textarea "[EMAIL_ADDRESS][DOMAIN_NAME]"
type textarea "[EMAIL_ADDRESS][DOMAIN_NAME]"
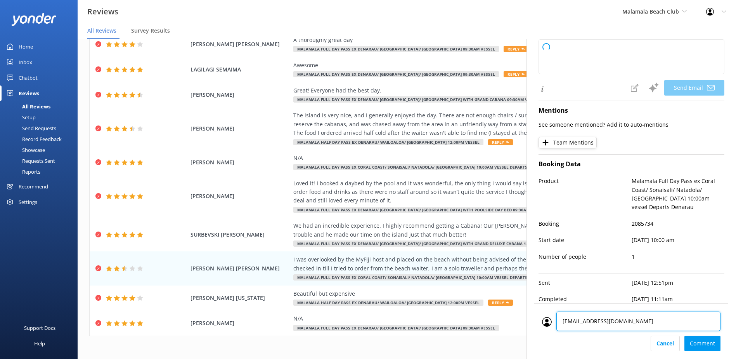
drag, startPoint x: 623, startPoint y: 320, endPoint x: 550, endPoint y: 319, distance: 73.0
click at [550, 319] on div "[EMAIL_ADDRESS][DOMAIN_NAME] [EMAIL_ADDRESS][DOMAIN_NAME]" at bounding box center [631, 323] width 179 height 24
click at [606, 325] on textarea at bounding box center [638, 320] width 164 height 19
click at [691, 321] on textarea at bounding box center [638, 320] width 164 height 19
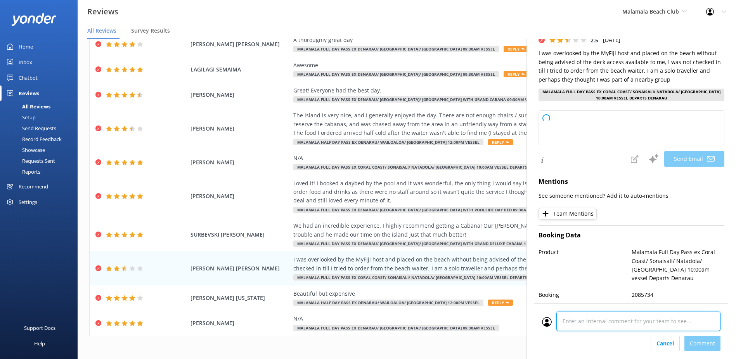
scroll to position [48, 0]
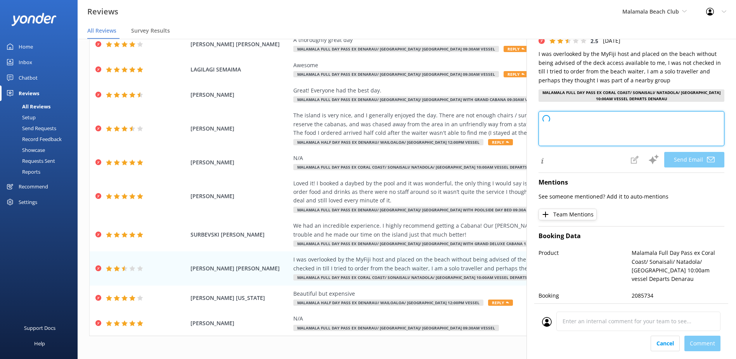
click at [567, 120] on textarea at bounding box center [632, 128] width 186 height 35
click at [563, 122] on textarea at bounding box center [632, 128] width 186 height 35
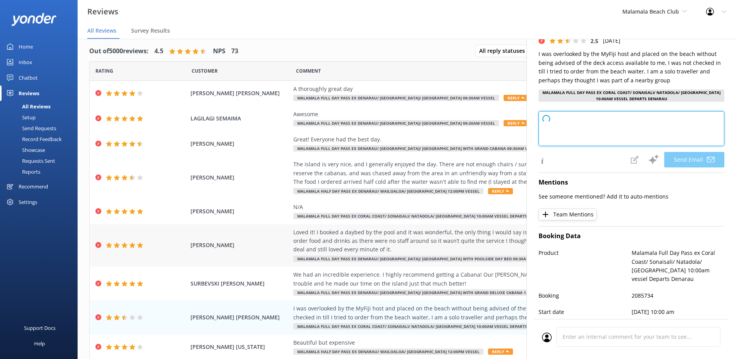
scroll to position [0, 0]
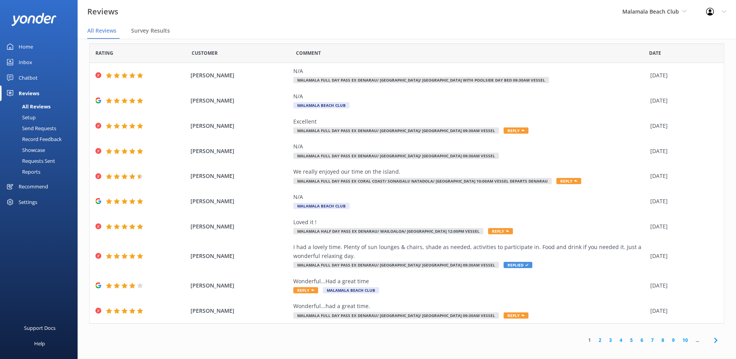
scroll to position [16, 0]
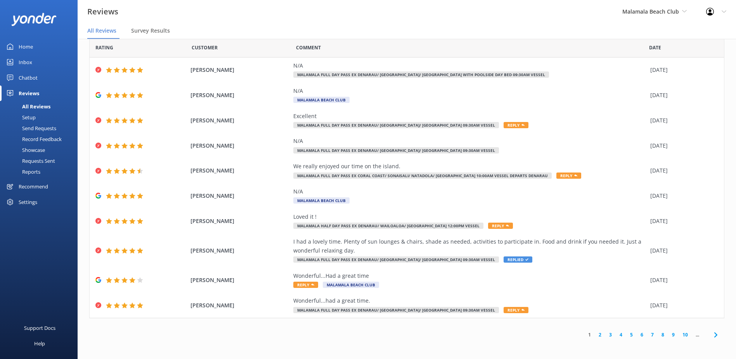
click at [606, 336] on link "3" at bounding box center [610, 334] width 10 height 7
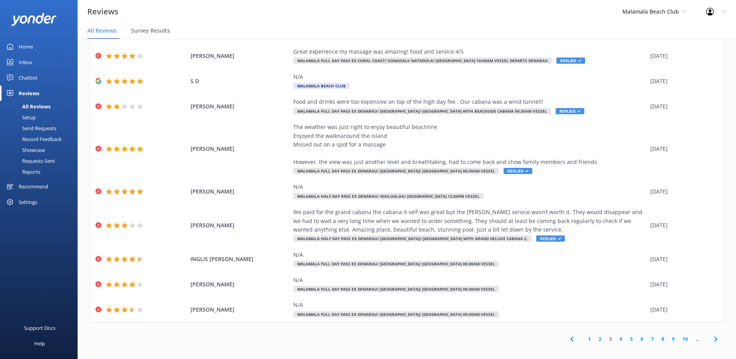
scroll to position [57, 0]
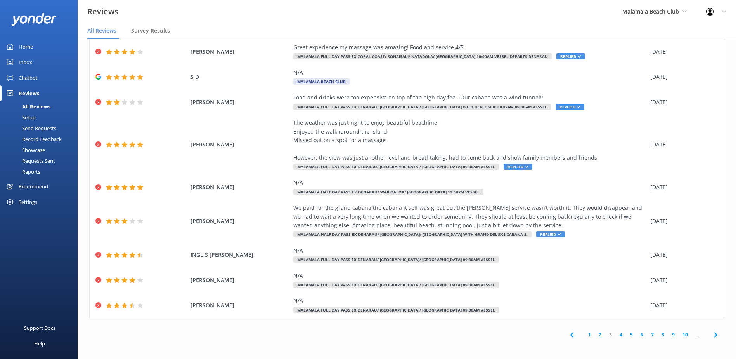
click at [616, 335] on link "4" at bounding box center [621, 334] width 10 height 7
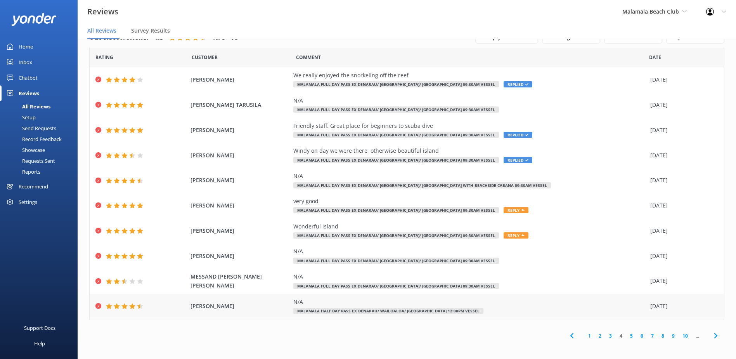
scroll to position [5, 0]
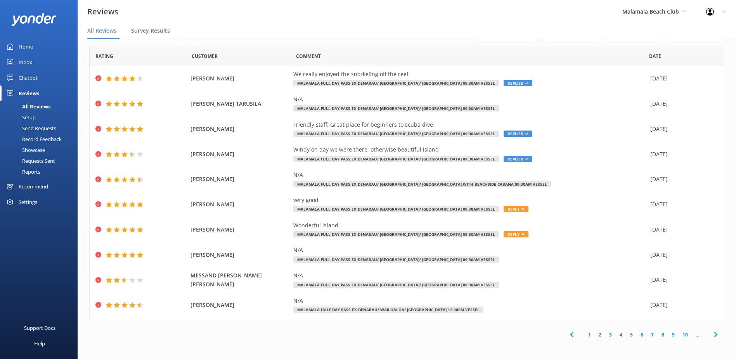
click at [626, 335] on link "5" at bounding box center [631, 334] width 10 height 7
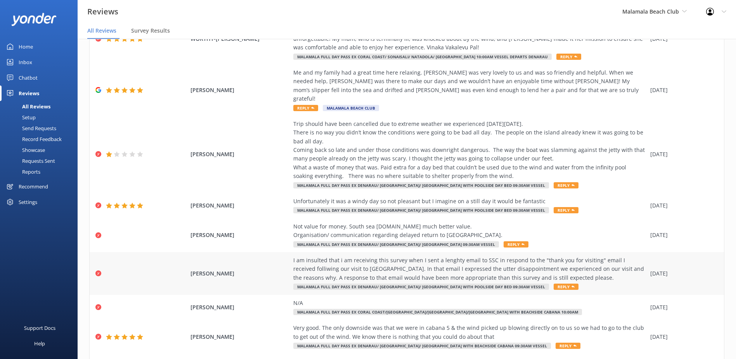
scroll to position [135, 0]
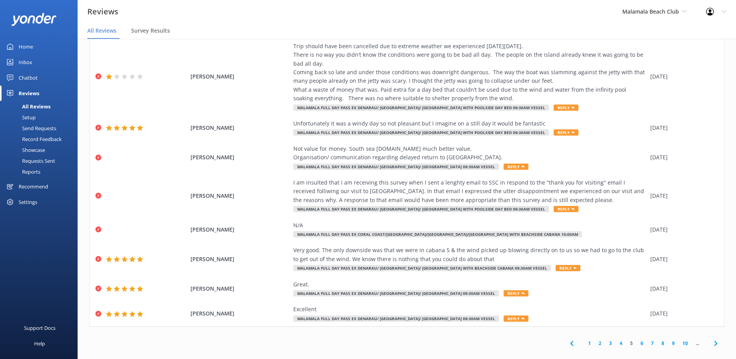
click at [637, 339] on link "6" at bounding box center [642, 342] width 10 height 7
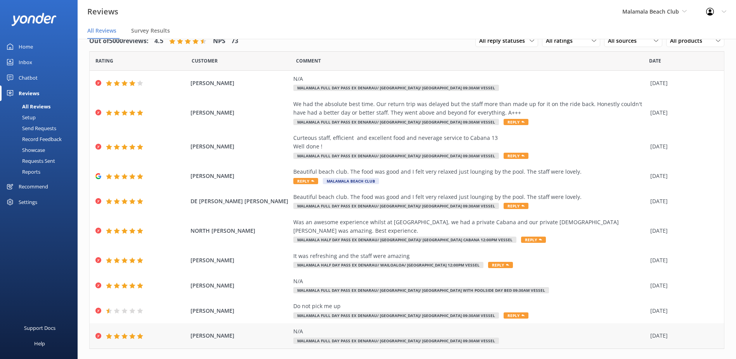
scroll to position [22, 0]
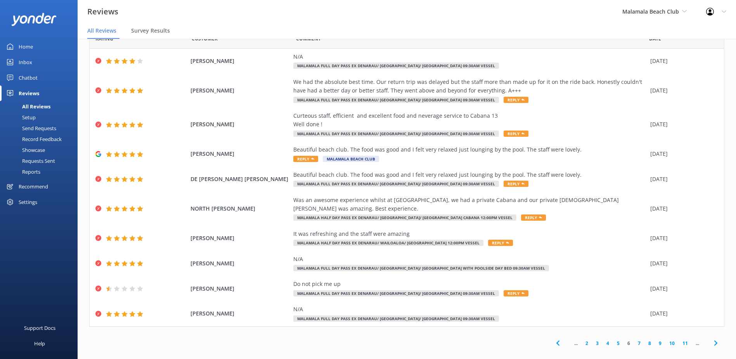
click at [645, 339] on link "8" at bounding box center [650, 342] width 10 height 7
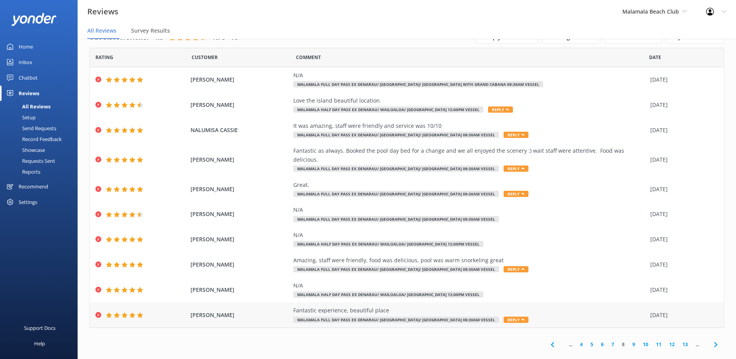
scroll to position [5, 0]
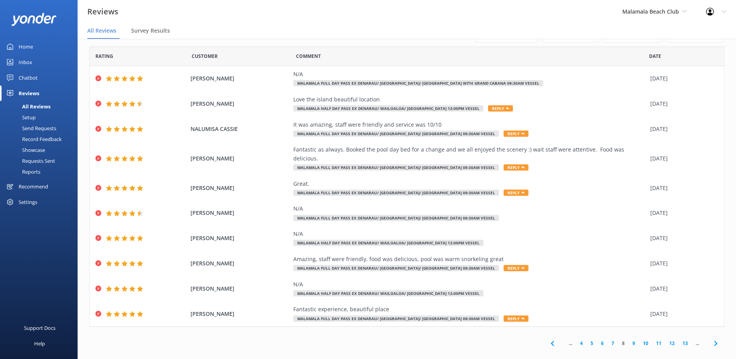
click at [655, 339] on link "11" at bounding box center [658, 342] width 13 height 7
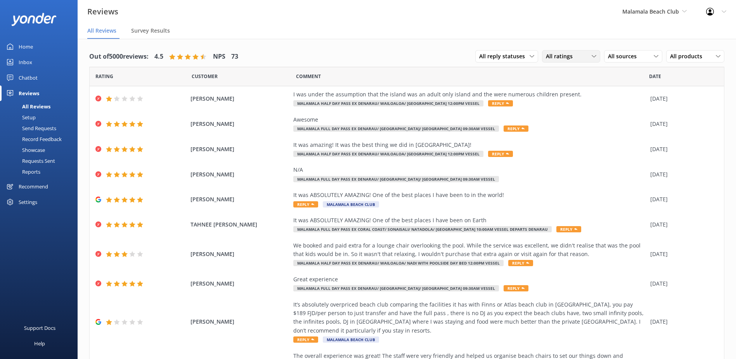
click at [584, 55] on div "All ratings" at bounding box center [571, 56] width 54 height 9
click at [556, 119] on div "Detractors" at bounding box center [571, 120] width 36 height 8
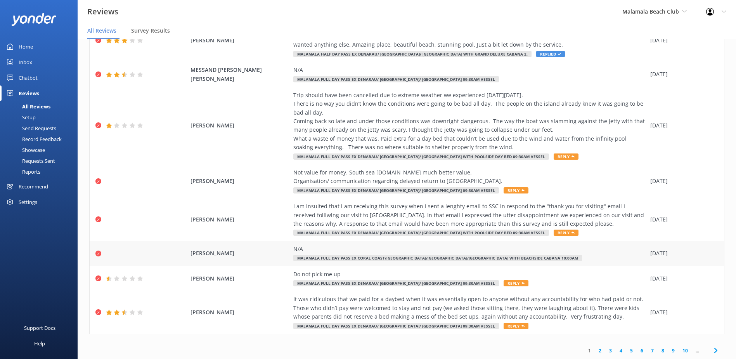
scroll to position [118, 0]
click at [605, 350] on link "3" at bounding box center [610, 349] width 10 height 7
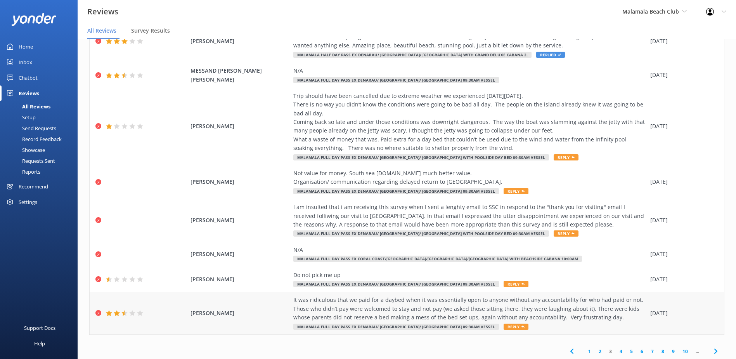
scroll to position [118, 0]
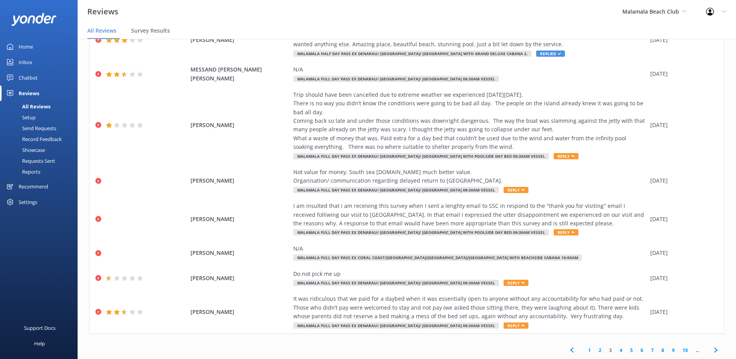
click at [617, 350] on link "4" at bounding box center [621, 349] width 10 height 7
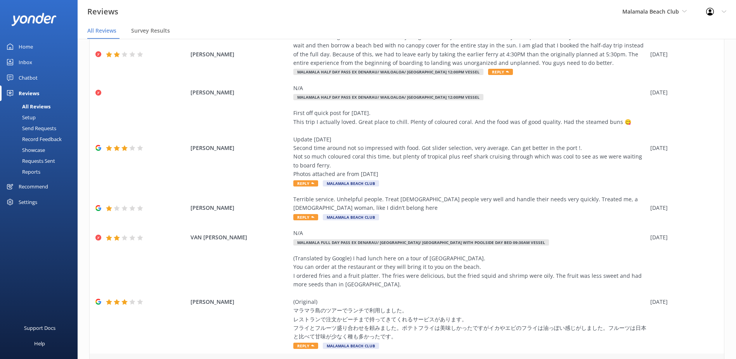
scroll to position [205, 0]
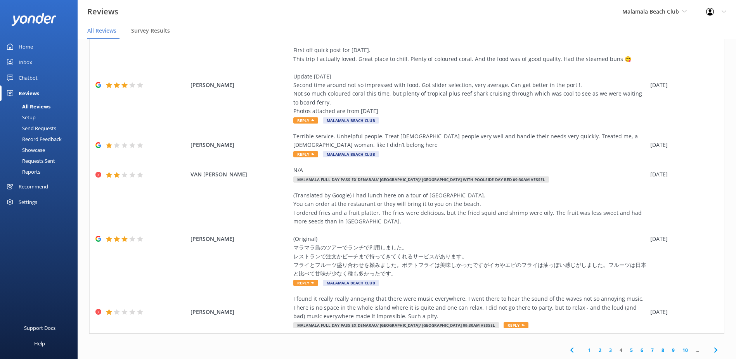
click at [606, 348] on link "3" at bounding box center [610, 349] width 10 height 7
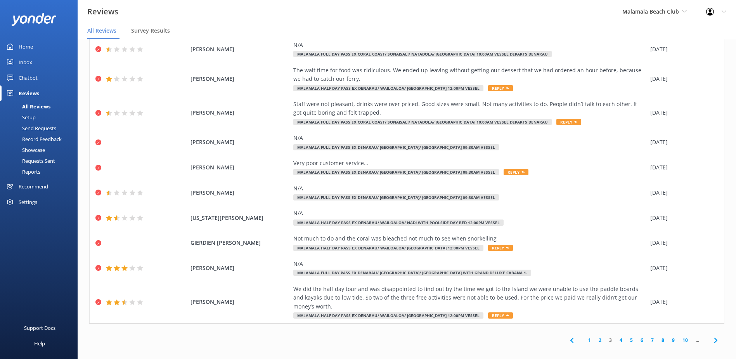
scroll to position [16, 0]
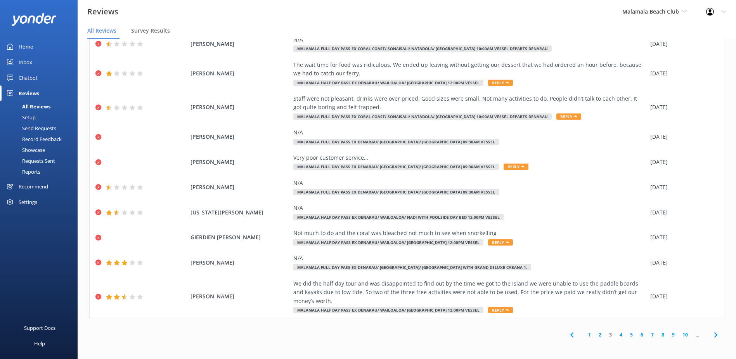
click at [595, 336] on link "2" at bounding box center [600, 334] width 10 height 7
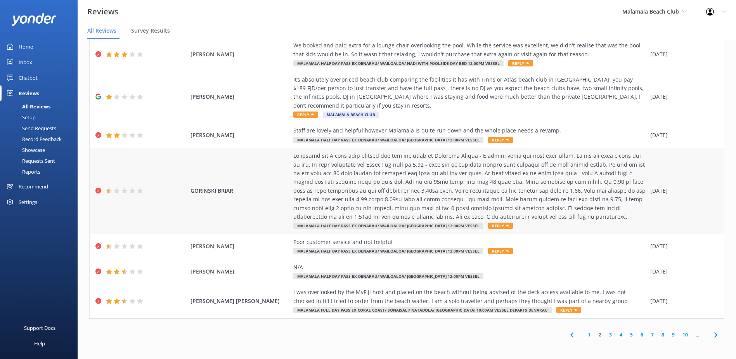
scroll to position [109, 0]
click at [574, 309] on use at bounding box center [575, 309] width 3 height 2
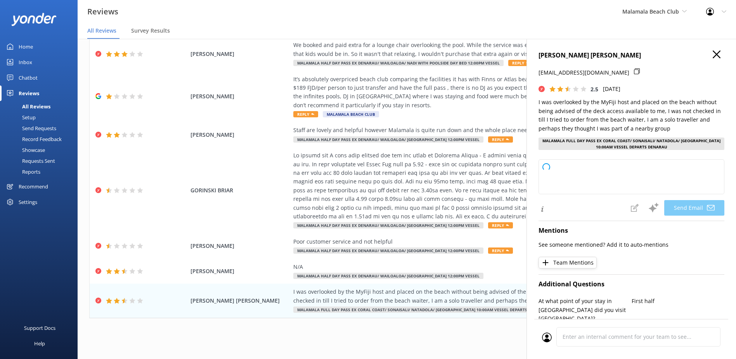
type textarea "Hi Scott, thank you for sharing your feedback. We're sorry to hear about your e…"
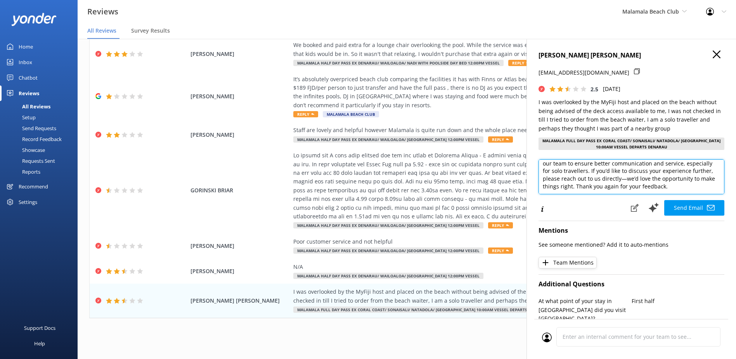
scroll to position [0, 0]
drag, startPoint x: 674, startPoint y: 189, endPoint x: 539, endPoint y: 154, distance: 140.1
click at [539, 154] on div "SCOTT LEA TERRI hello@terriscott.com.au 2.5 Mon, 28th Jul 2025 I was overlooked…" at bounding box center [632, 218] width 210 height 359
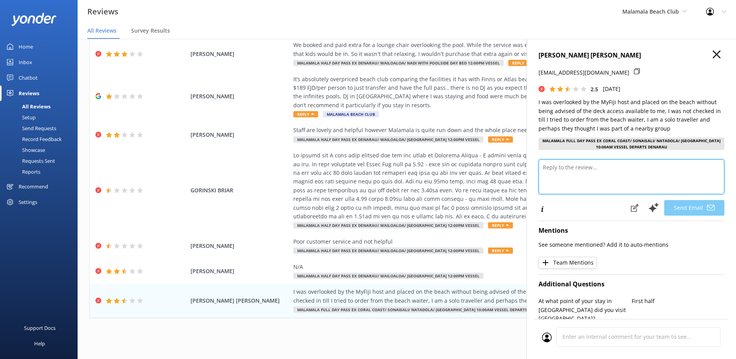
paste textarea "[EMAIL_ADDRESS][DOMAIN_NAME]"
type textarea "[EMAIL_ADDRESS][DOMAIN_NAME]"
drag, startPoint x: 604, startPoint y: 169, endPoint x: 529, endPoint y: 167, distance: 74.9
click at [529, 167] on div "SCOTT LEA TERRI hello@terriscott.com.au 2.5 Mon, 28th Jul 2025 I was overlooked…" at bounding box center [632, 218] width 210 height 359
paste textarea "We are sorry that the MyFiji host did not include you in their initial group ch…"
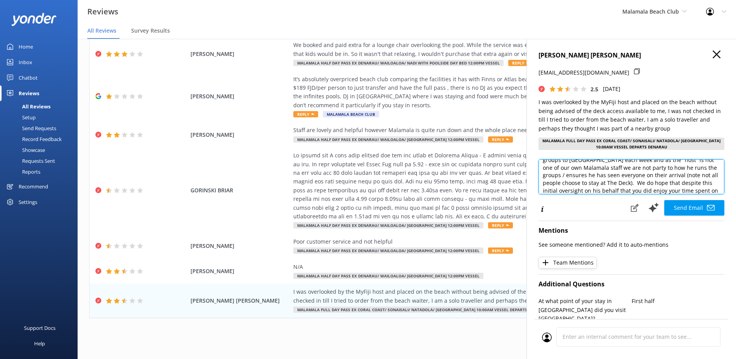
scroll to position [35, 0]
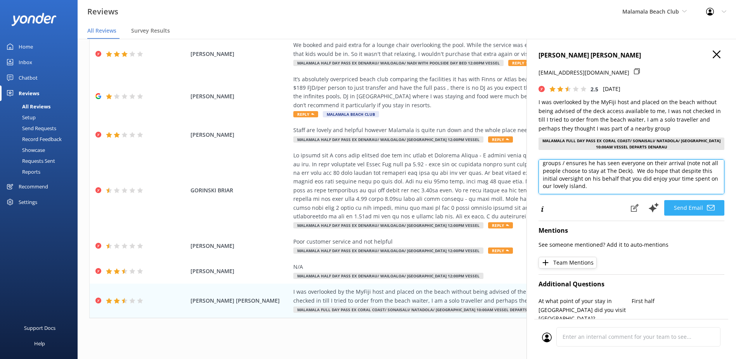
type textarea "We are sorry that the MyFiji host did not include you in their initial group ch…"
click at [685, 208] on button "Send Email" at bounding box center [694, 208] width 60 height 16
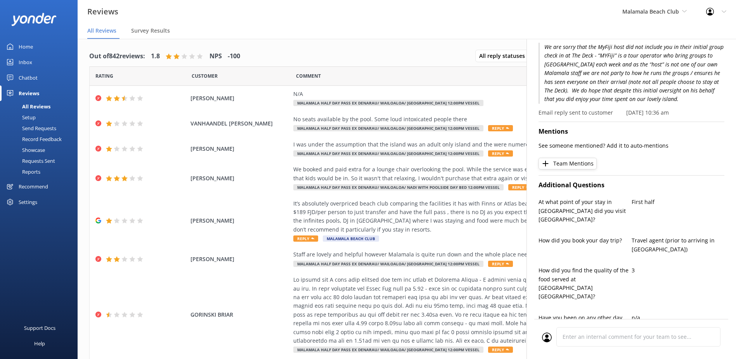
scroll to position [0, 0]
